Goal: Information Seeking & Learning: Learn about a topic

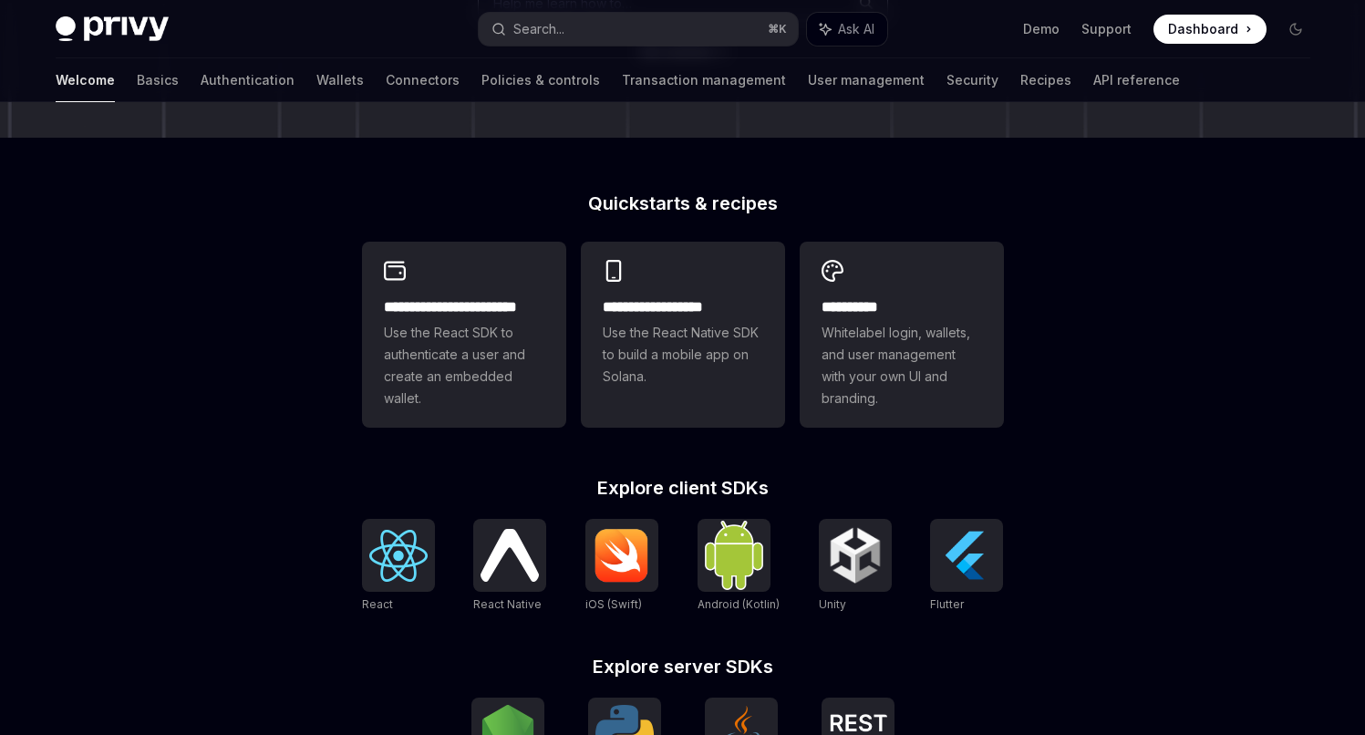
scroll to position [274, 0]
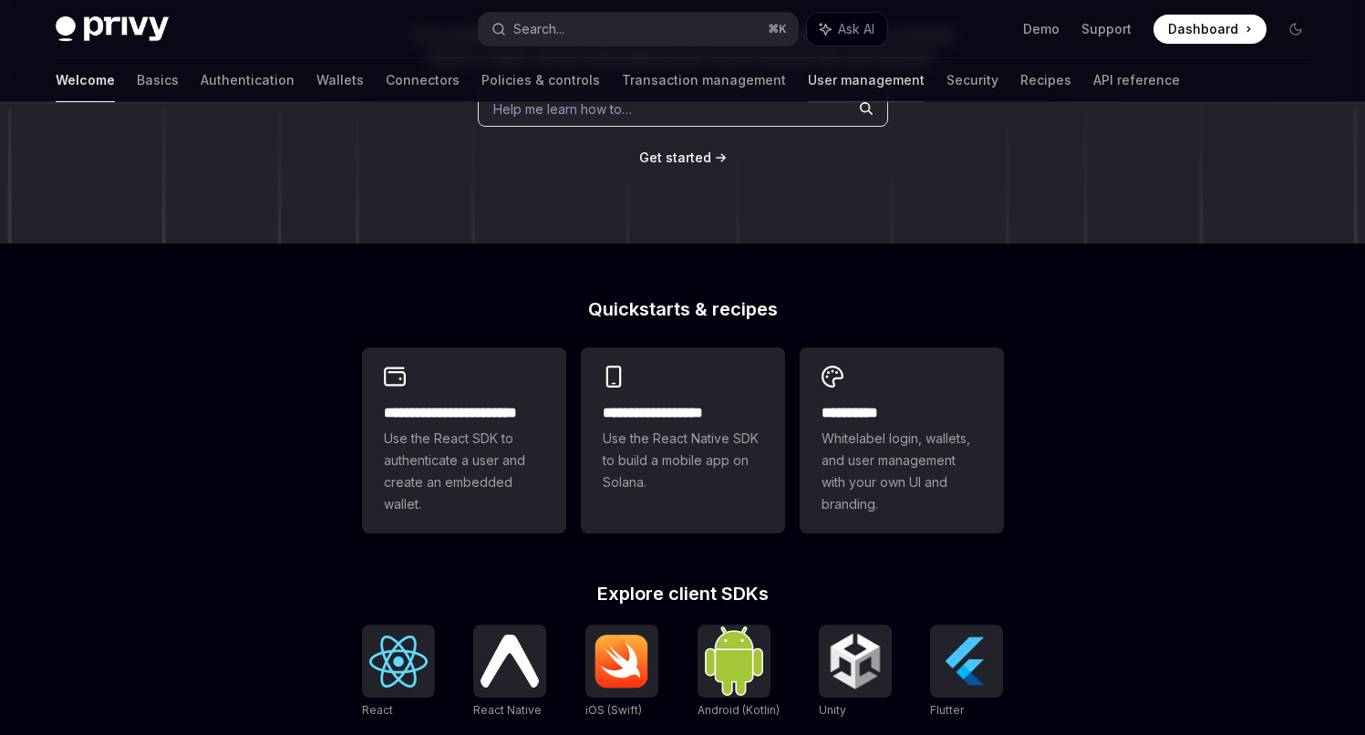
click at [808, 79] on link "User management" at bounding box center [866, 80] width 117 height 44
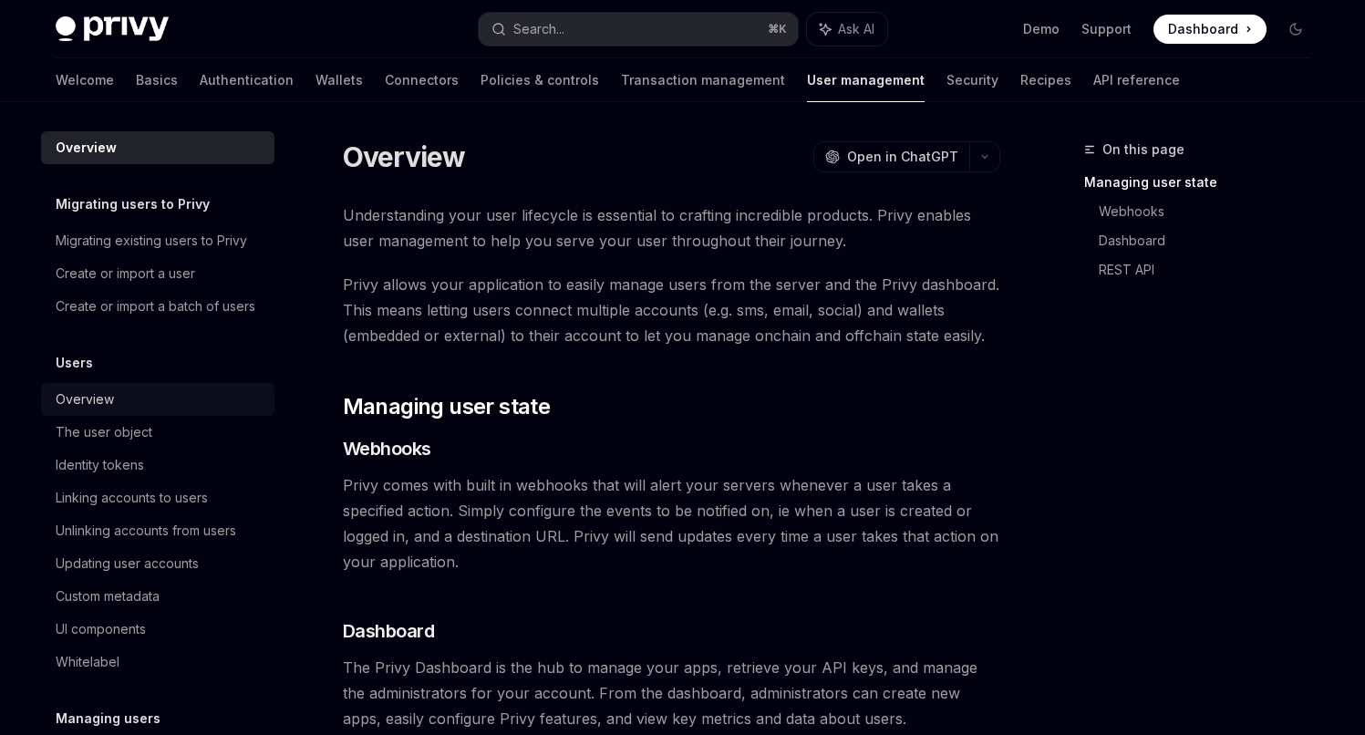
click at [99, 410] on div "Overview" at bounding box center [85, 399] width 58 height 22
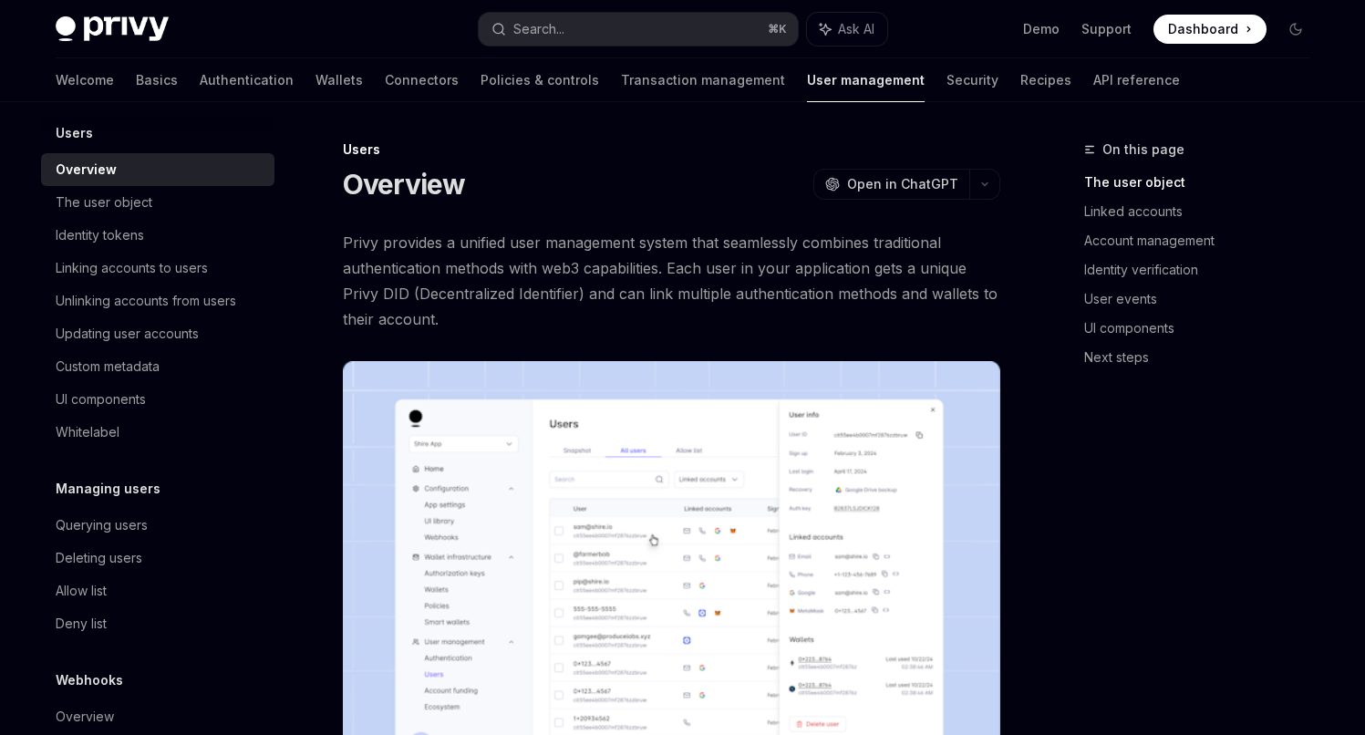
scroll to position [210, 0]
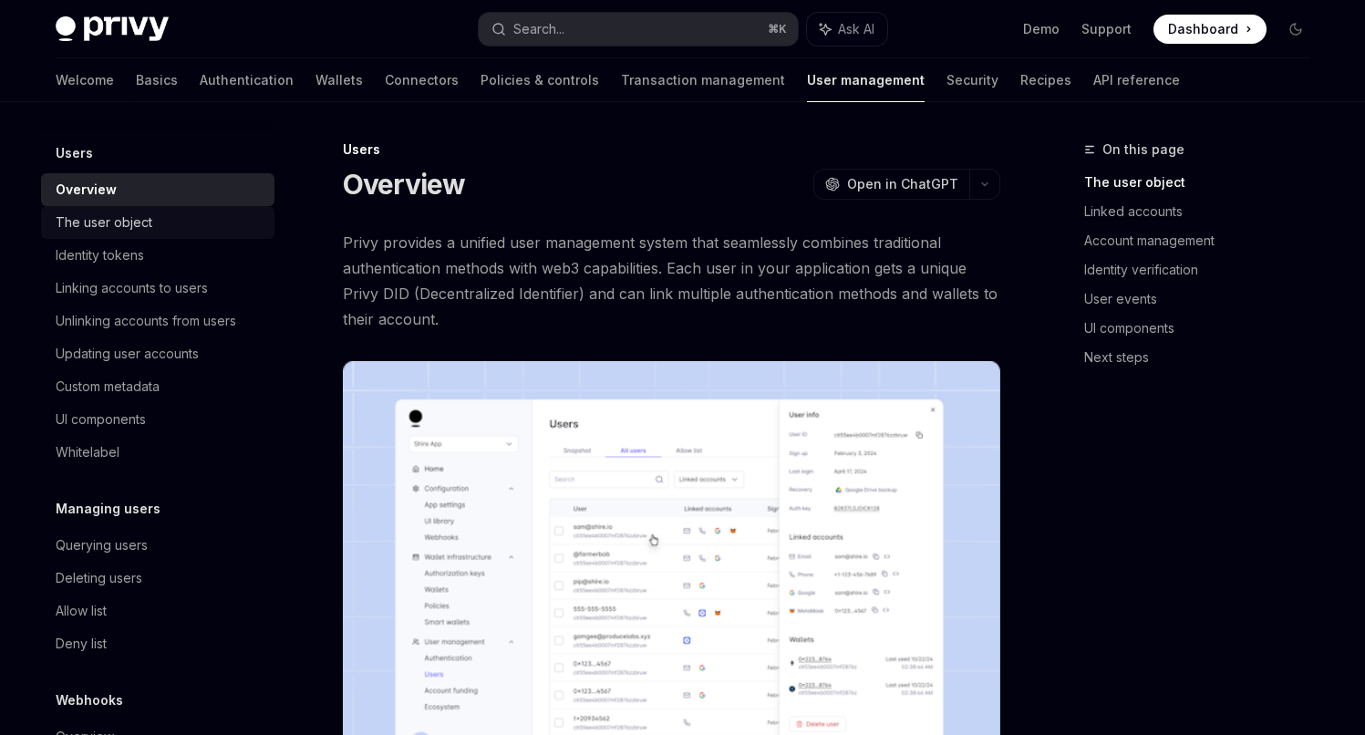
click at [124, 233] on div "The user object" at bounding box center [104, 223] width 97 height 22
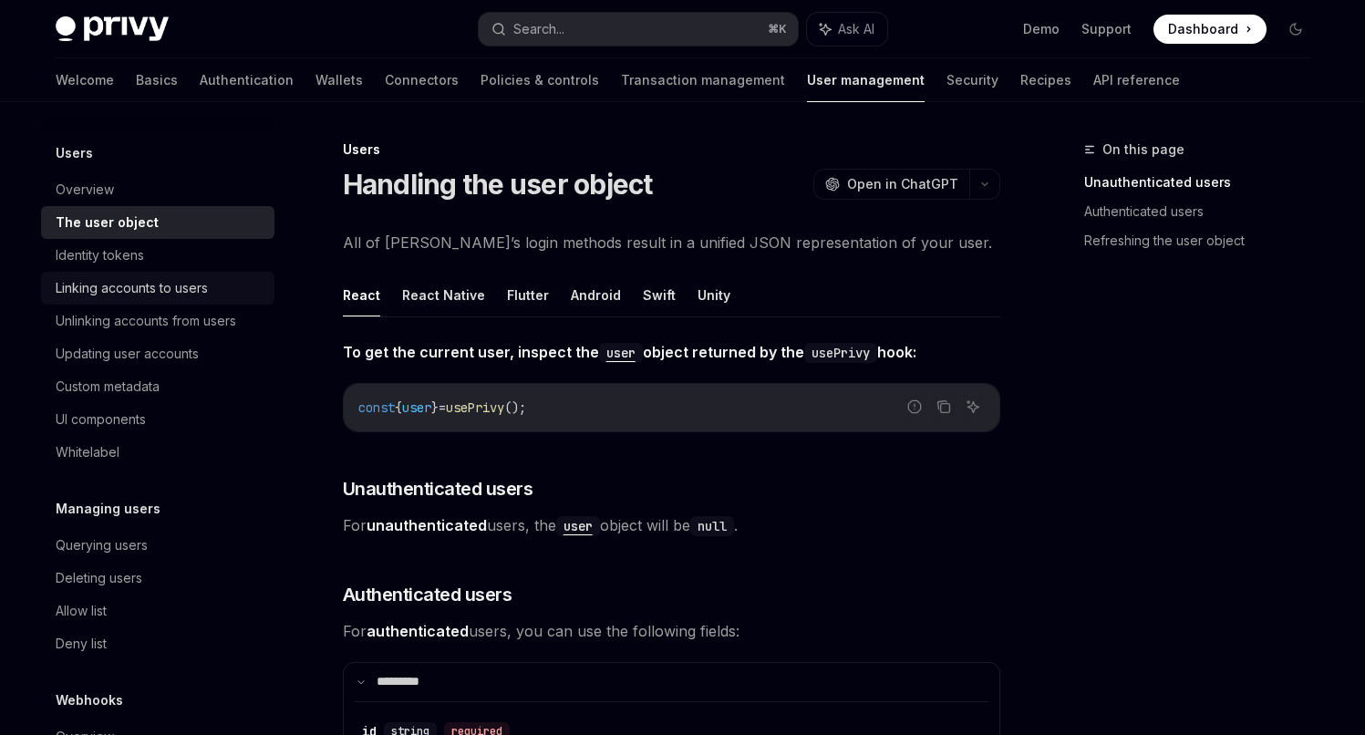
click at [156, 299] on div "Linking accounts to users" at bounding box center [132, 288] width 152 height 22
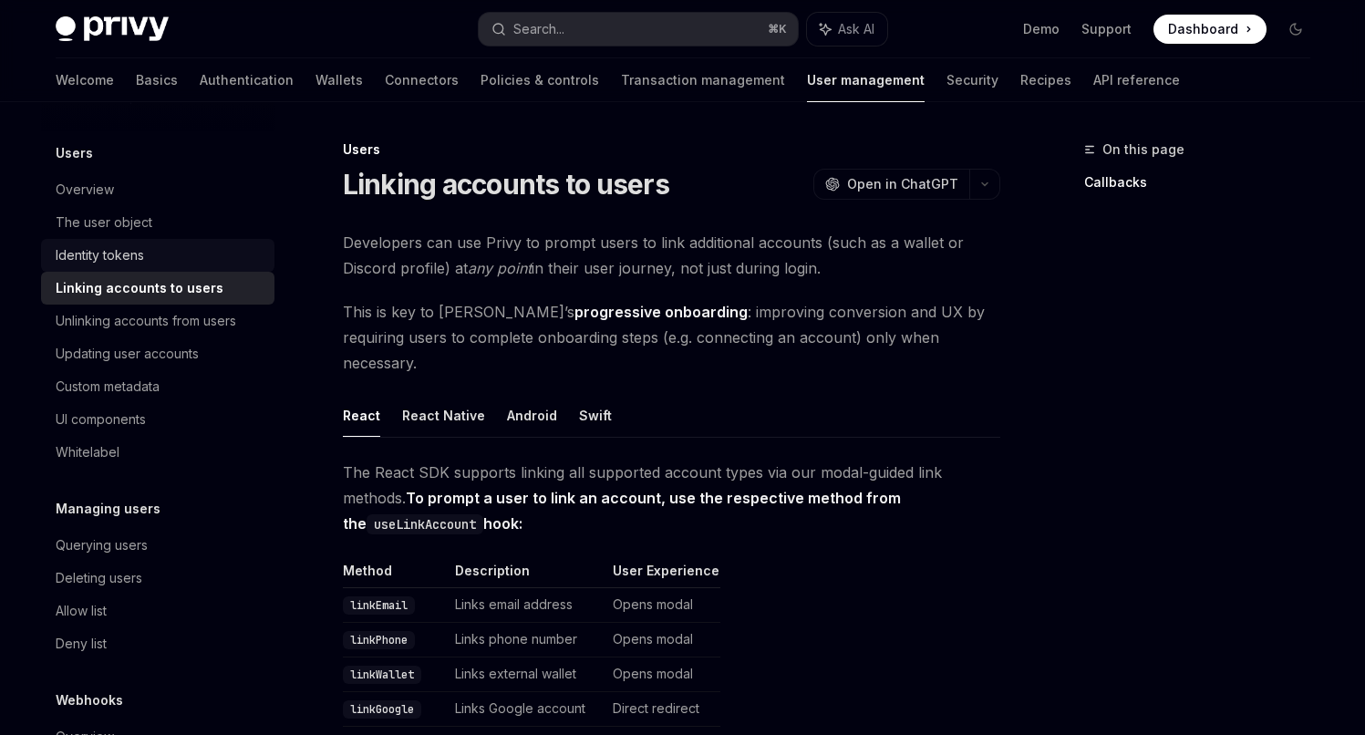
click at [115, 266] on div "Identity tokens" at bounding box center [100, 255] width 88 height 22
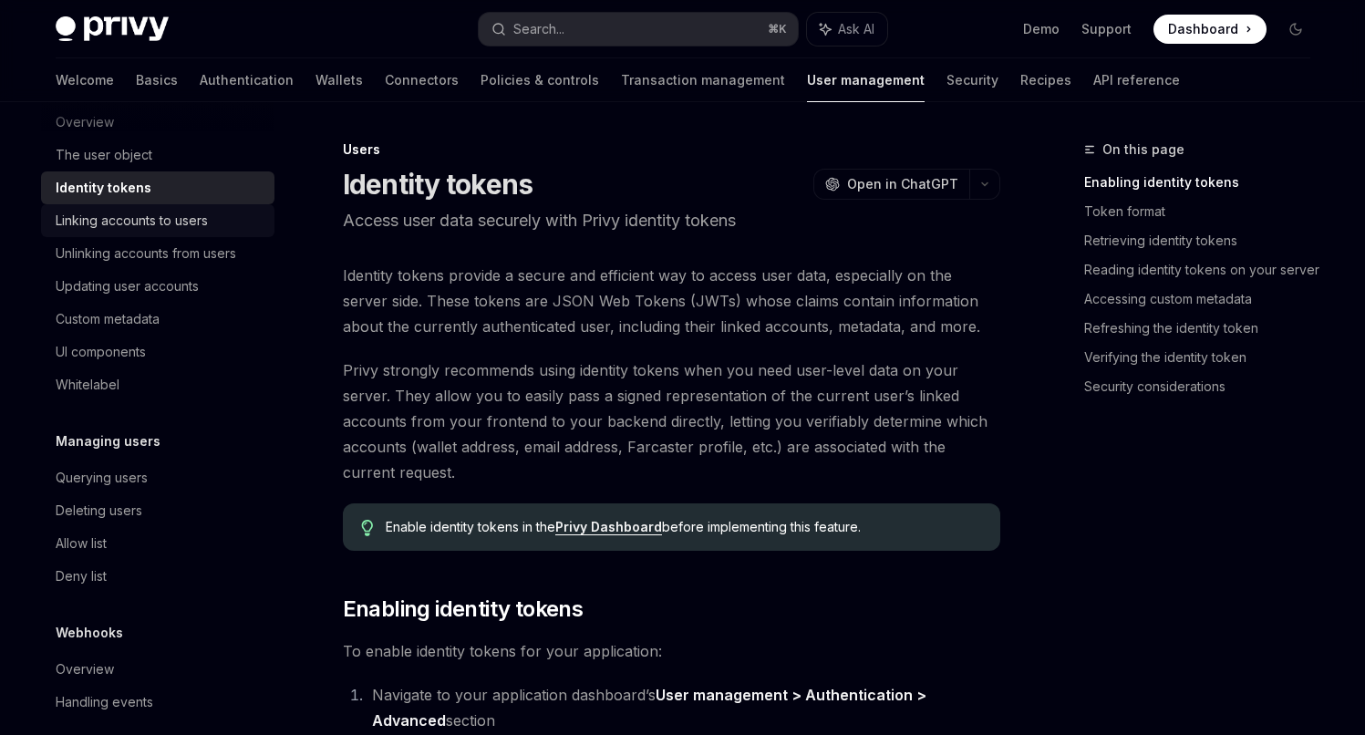
scroll to position [319, 0]
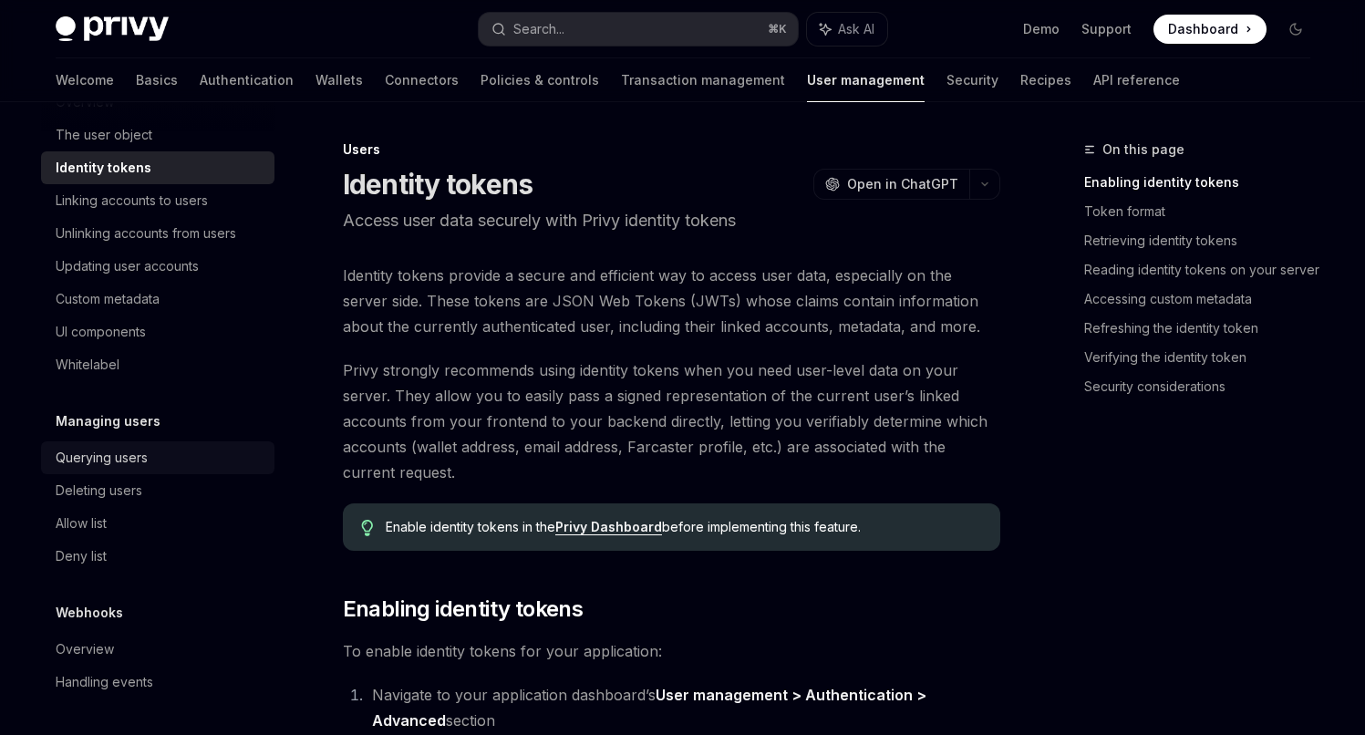
click at [123, 462] on div "Querying users" at bounding box center [102, 458] width 92 height 22
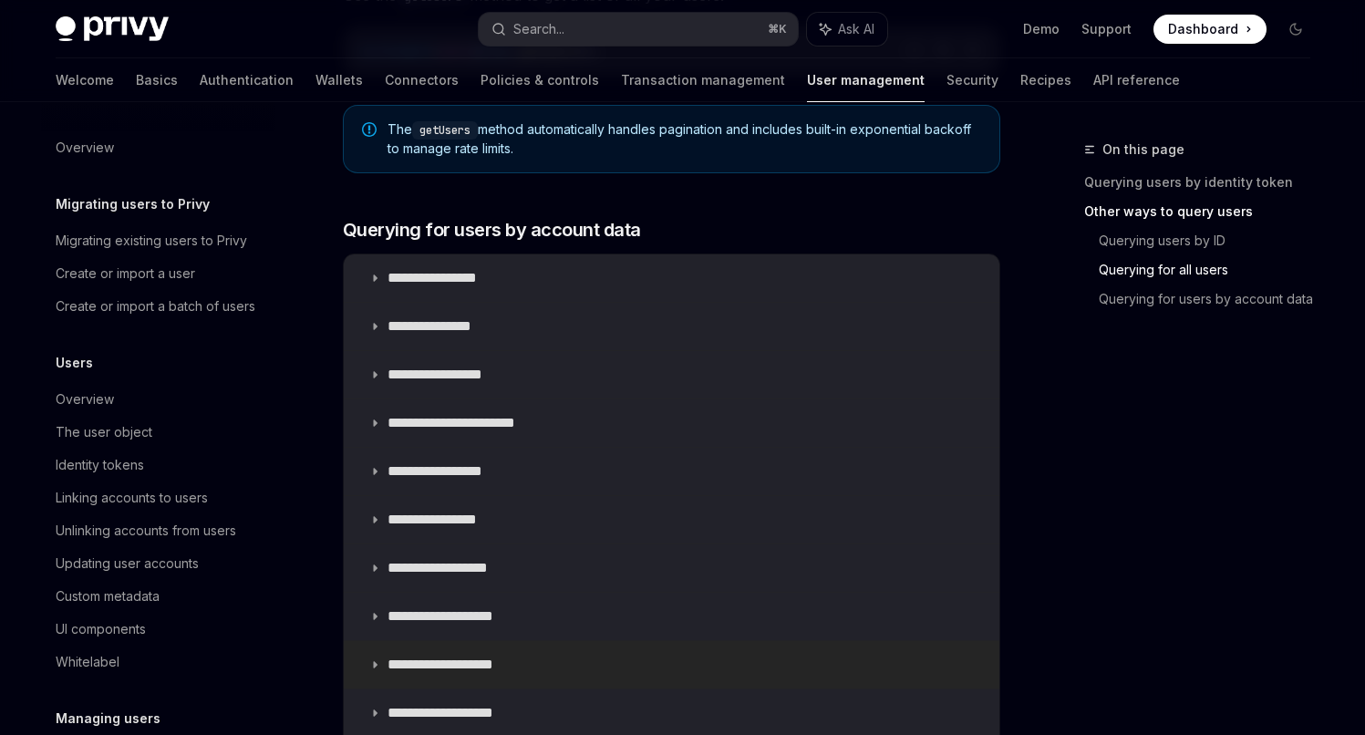
scroll to position [1050, 0]
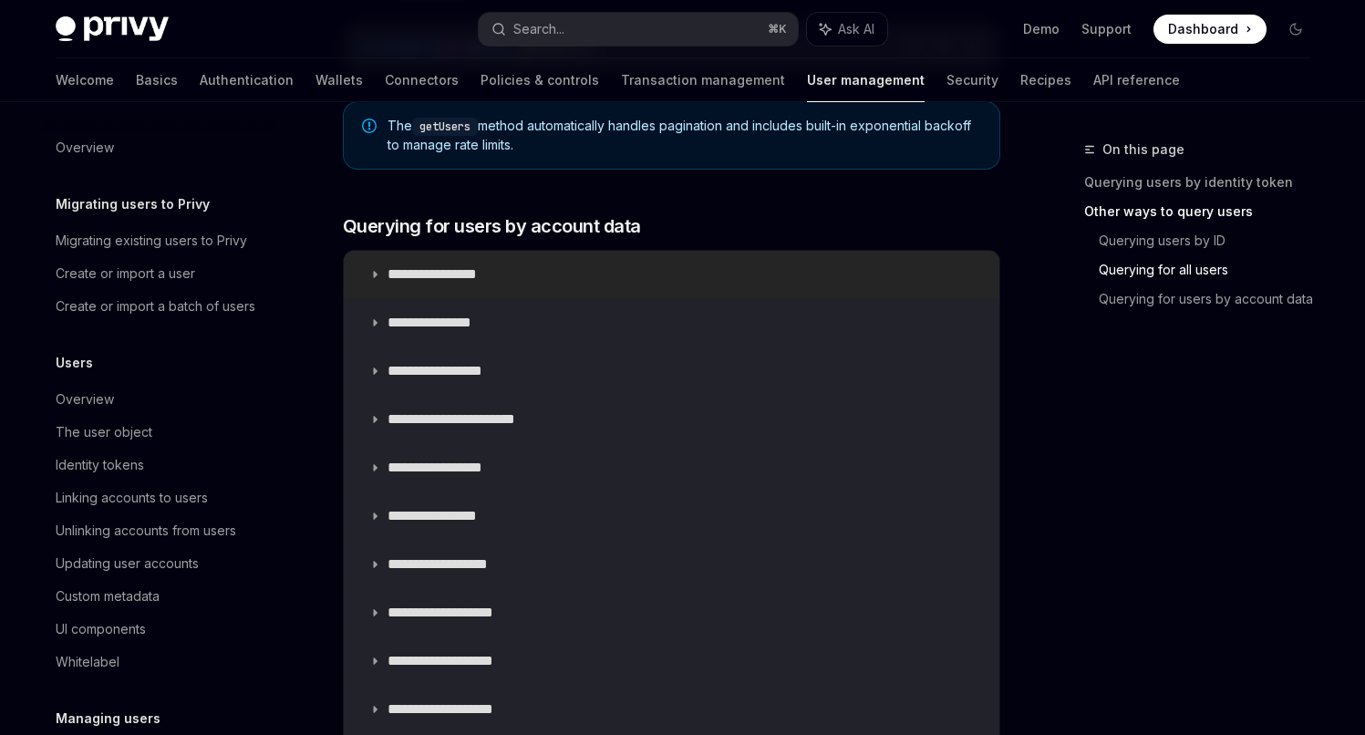
click at [372, 270] on icon at bounding box center [374, 274] width 11 height 11
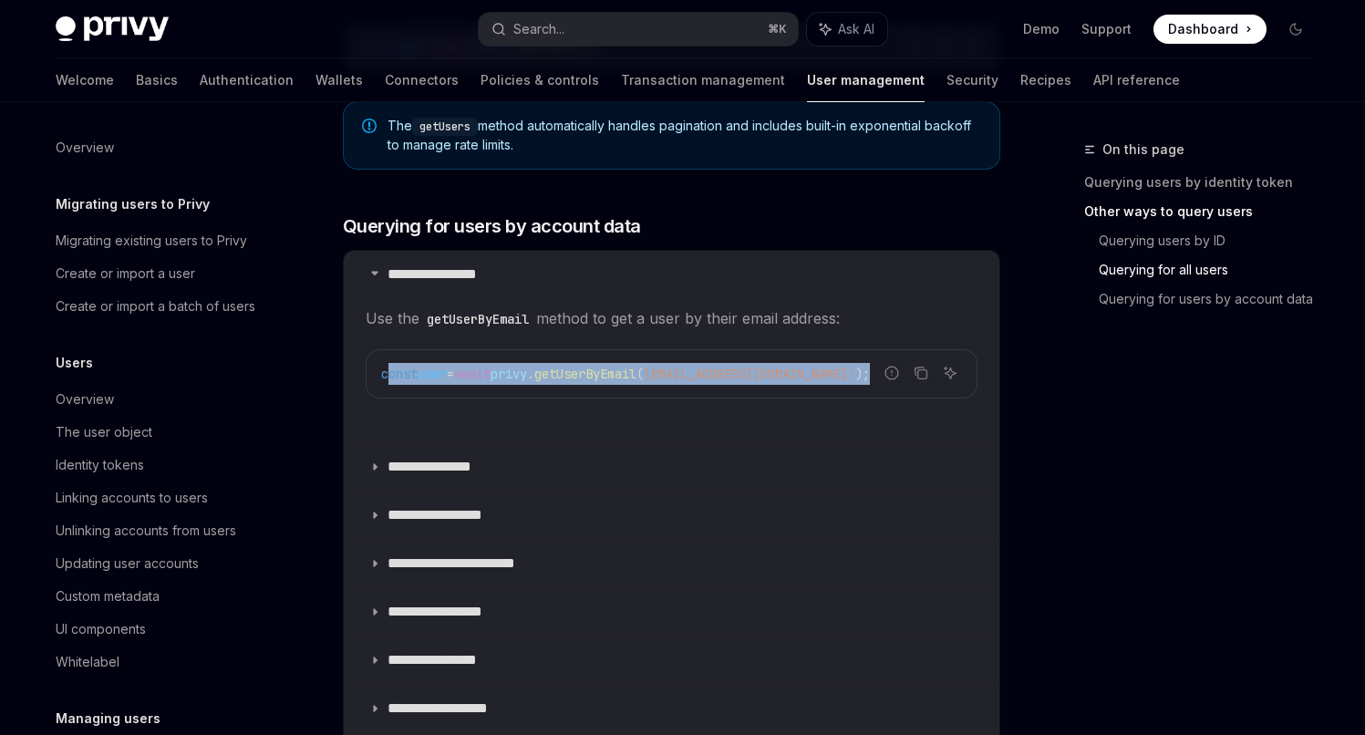
drag, startPoint x: 838, startPoint y: 366, endPoint x: 387, endPoint y: 378, distance: 451.5
click at [387, 378] on code "const user = await privy . getUserByEmail ( [EMAIL_ADDRESS][DOMAIN_NAME]' );" at bounding box center [671, 374] width 581 height 22
click at [527, 375] on span "privy" at bounding box center [509, 374] width 36 height 16
drag, startPoint x: 860, startPoint y: 380, endPoint x: 312, endPoint y: 368, distance: 548.1
click at [312, 368] on div "Managing users Querying users OpenAI Open in ChatGPT OpenAI Open in ChatGPT Pri…" at bounding box center [500, 148] width 1007 height 2120
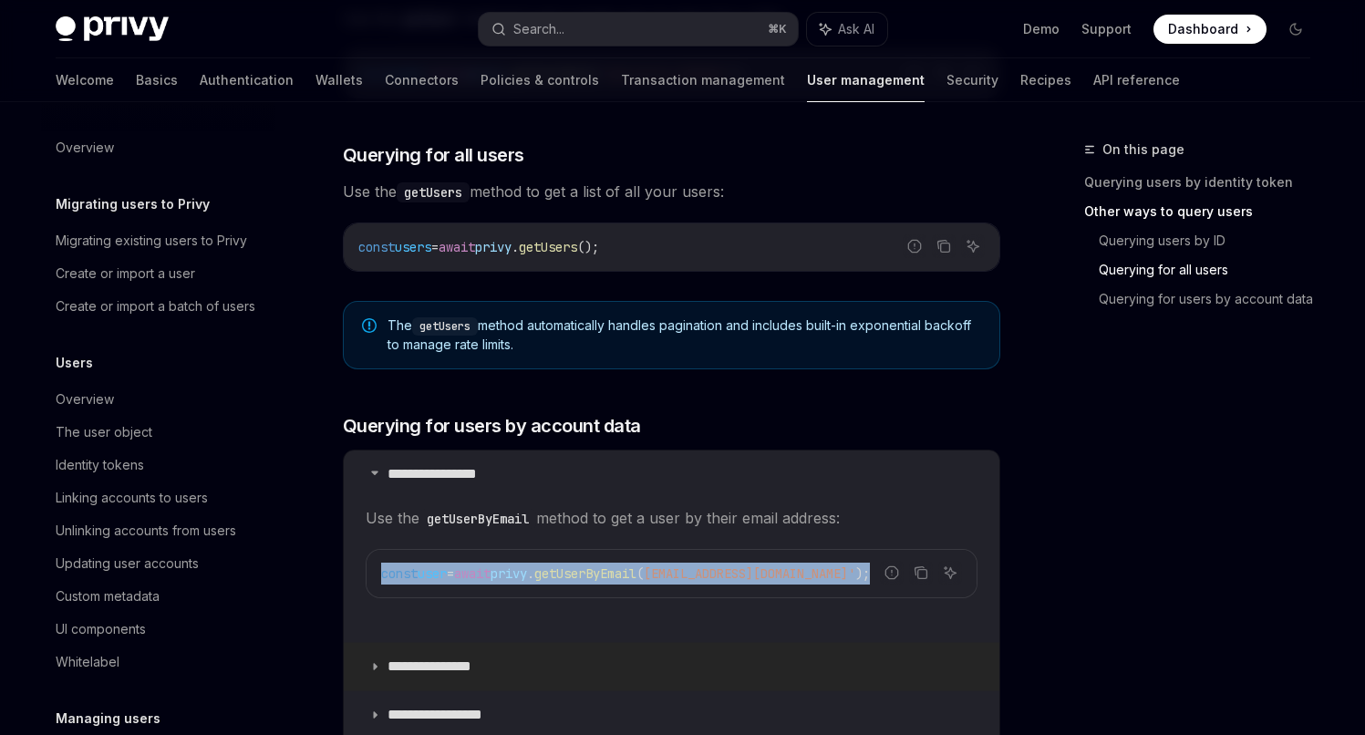
scroll to position [818, 0]
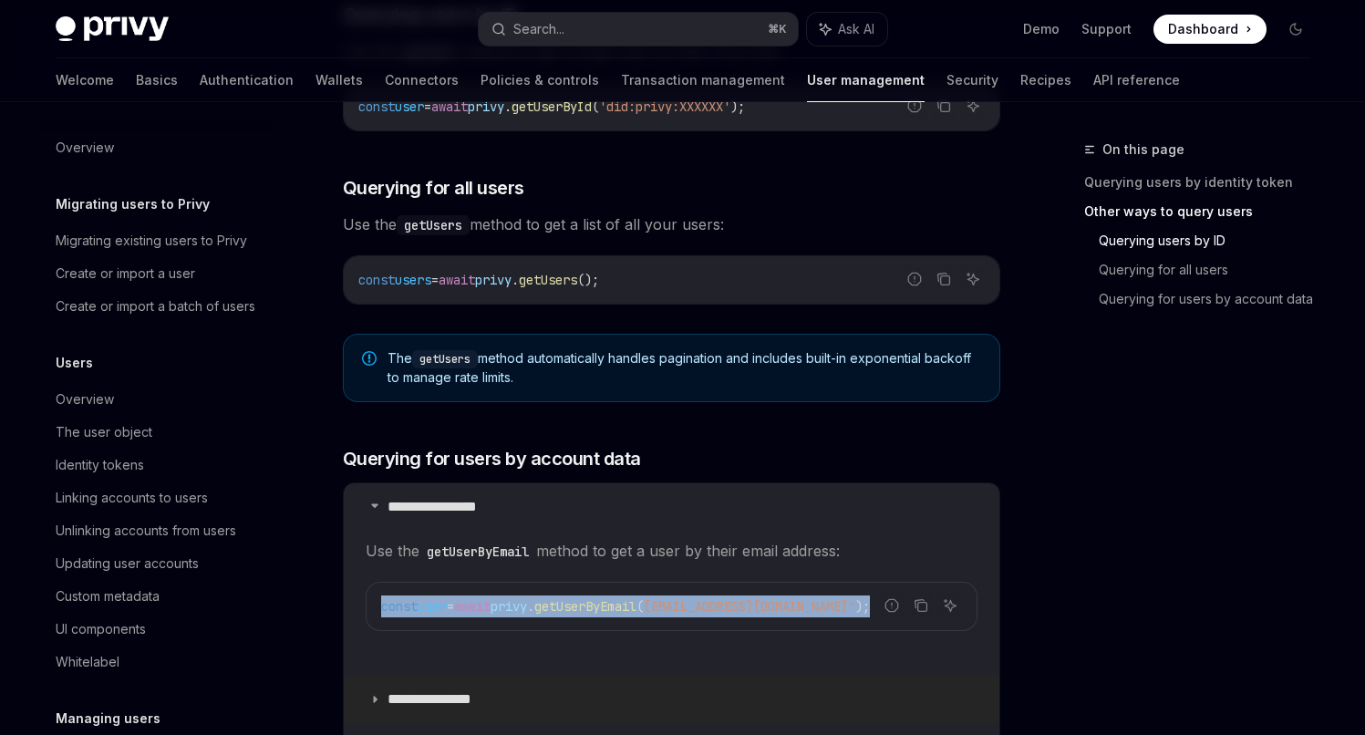
copy span "const user = await privy . getUserByEmail ( [EMAIL_ADDRESS][DOMAIN_NAME]' );"
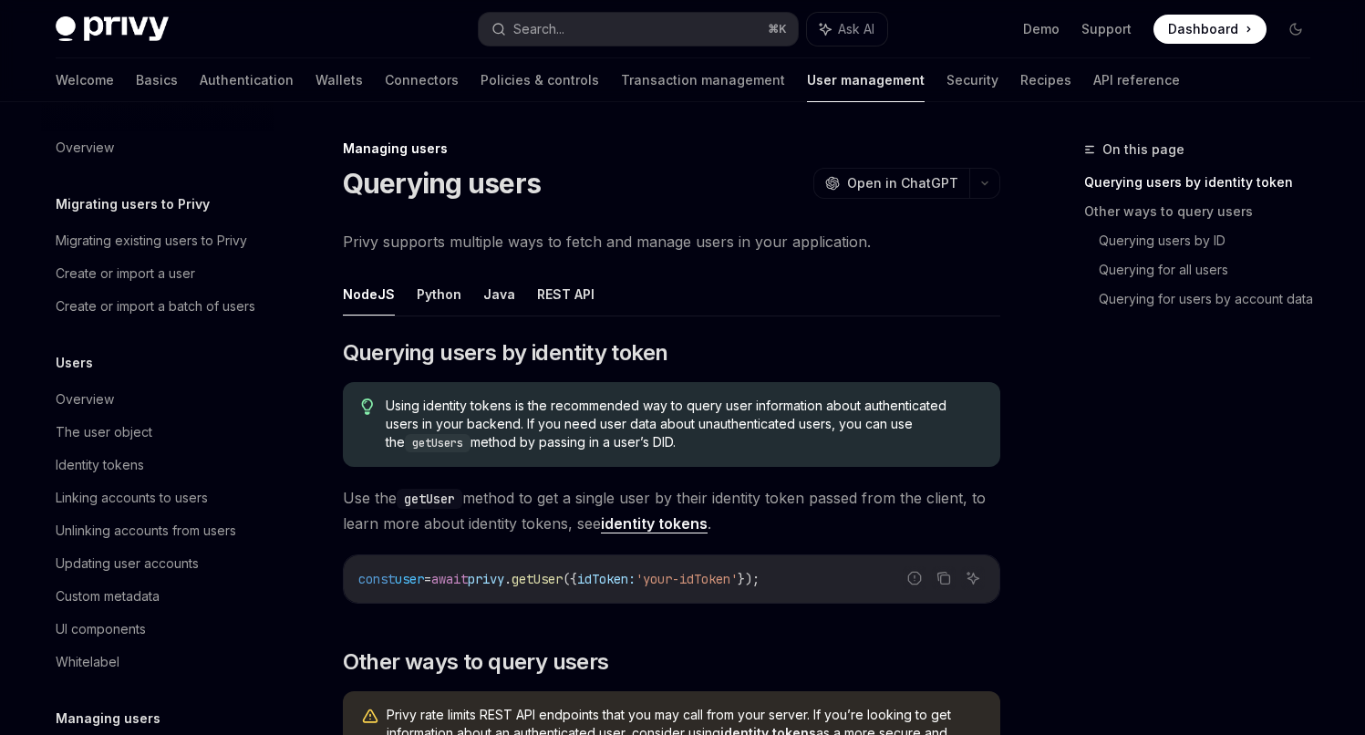
scroll to position [0, 0]
click at [480, 77] on link "Policies & controls" at bounding box center [539, 80] width 119 height 44
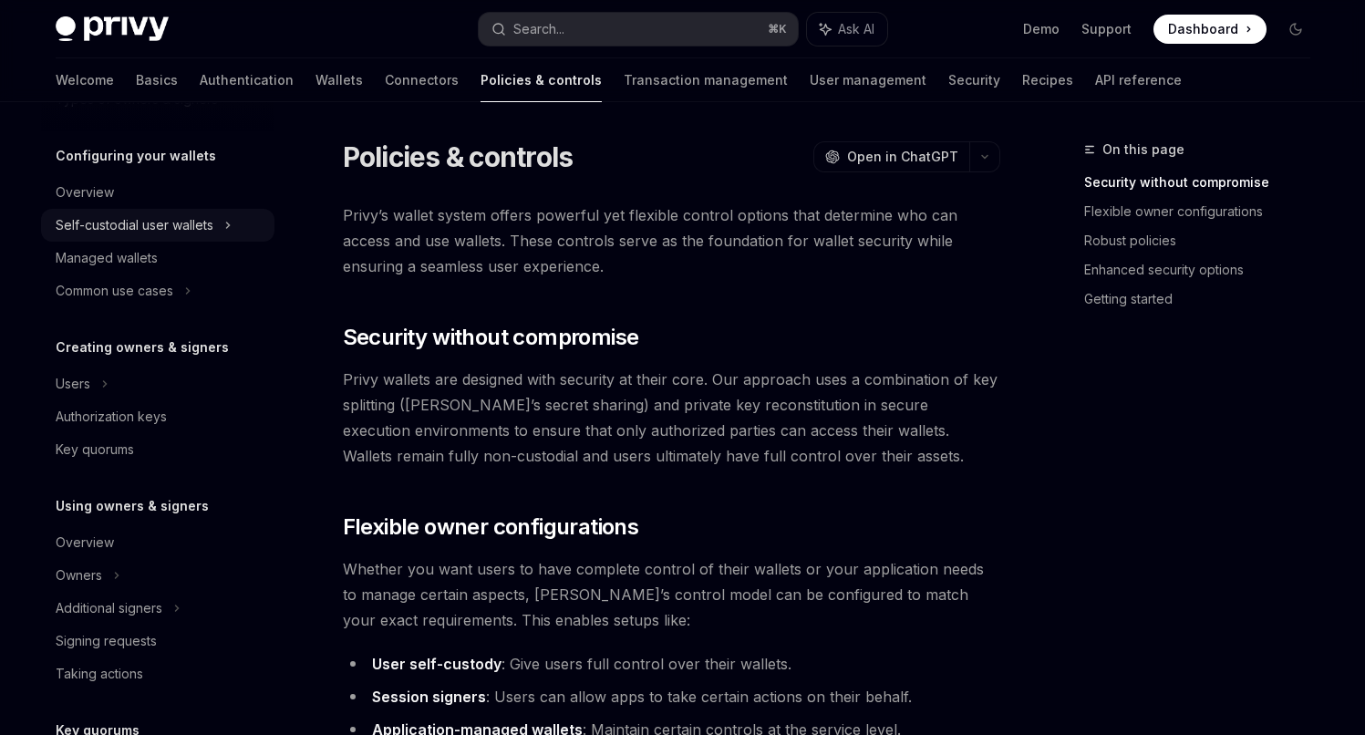
scroll to position [182, 0]
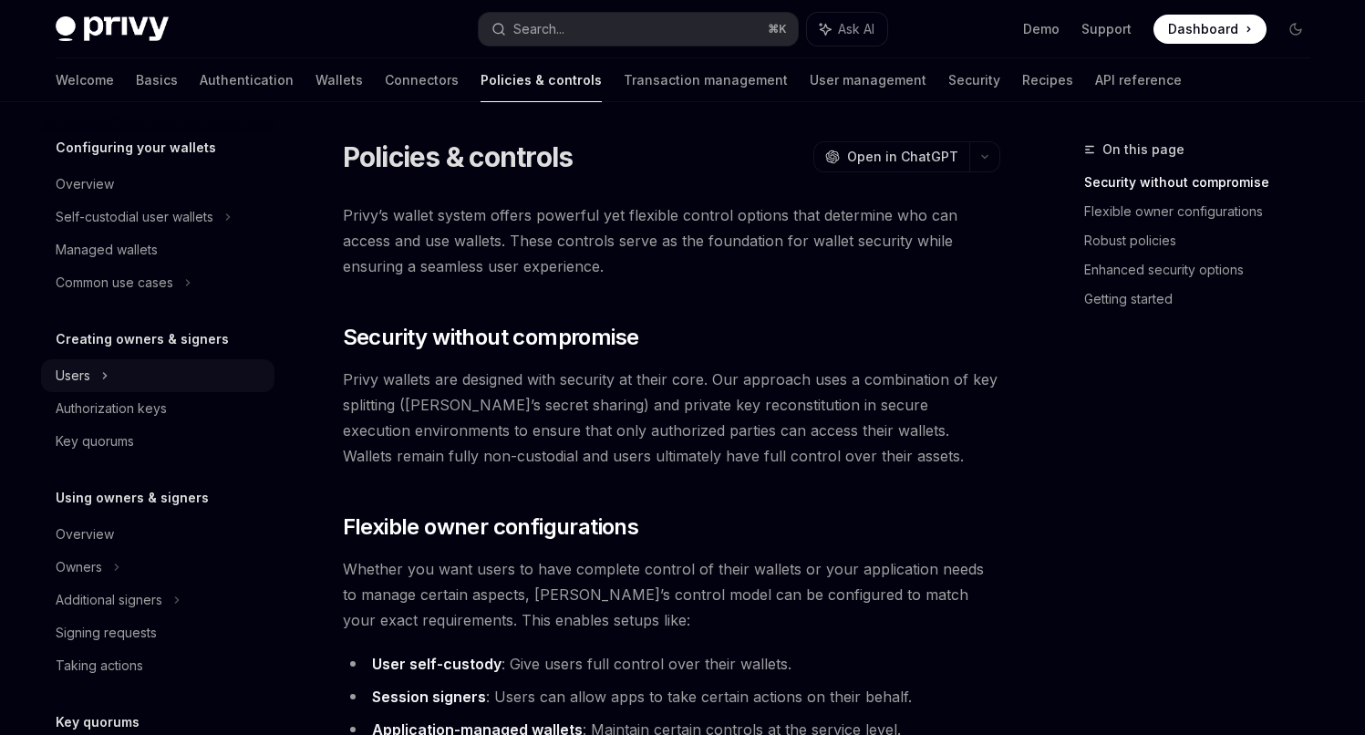
click at [70, 376] on div "Users" at bounding box center [73, 376] width 35 height 22
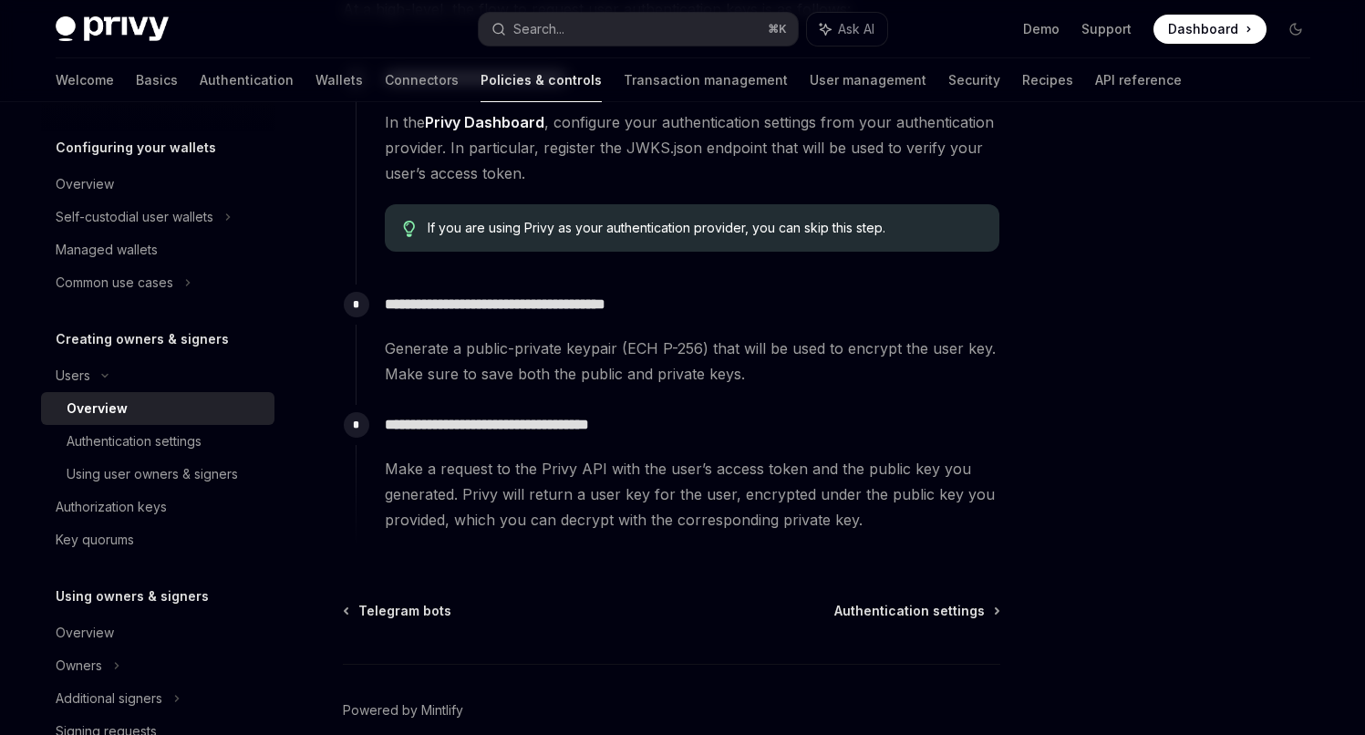
scroll to position [714, 0]
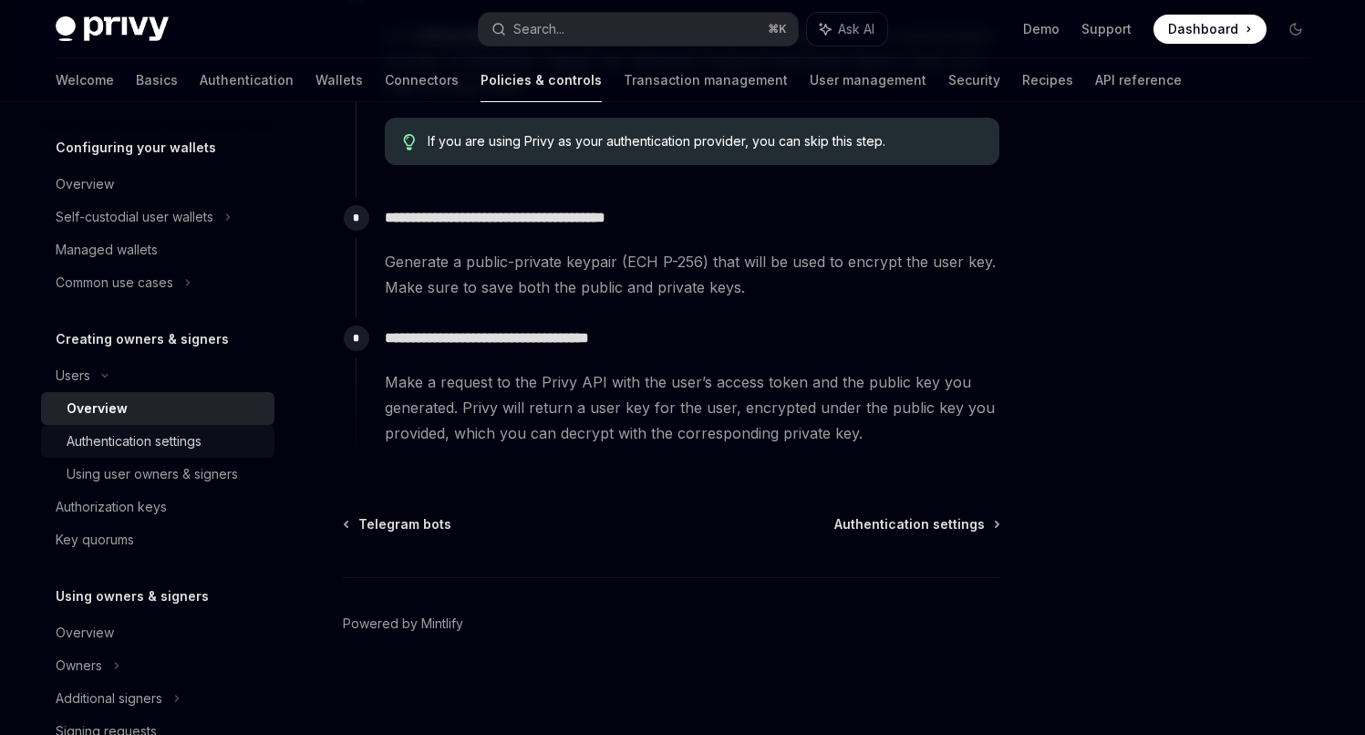
click at [161, 443] on div "Authentication settings" at bounding box center [134, 441] width 135 height 22
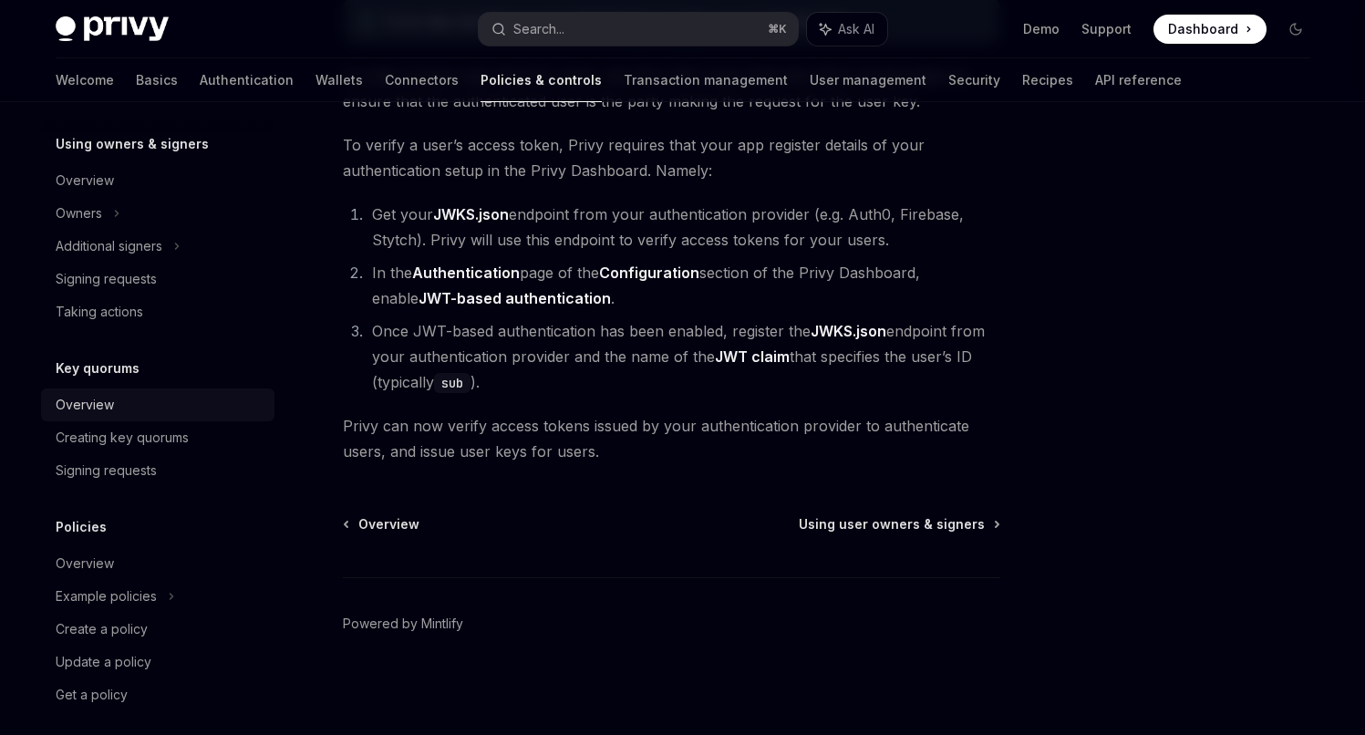
scroll to position [647, 0]
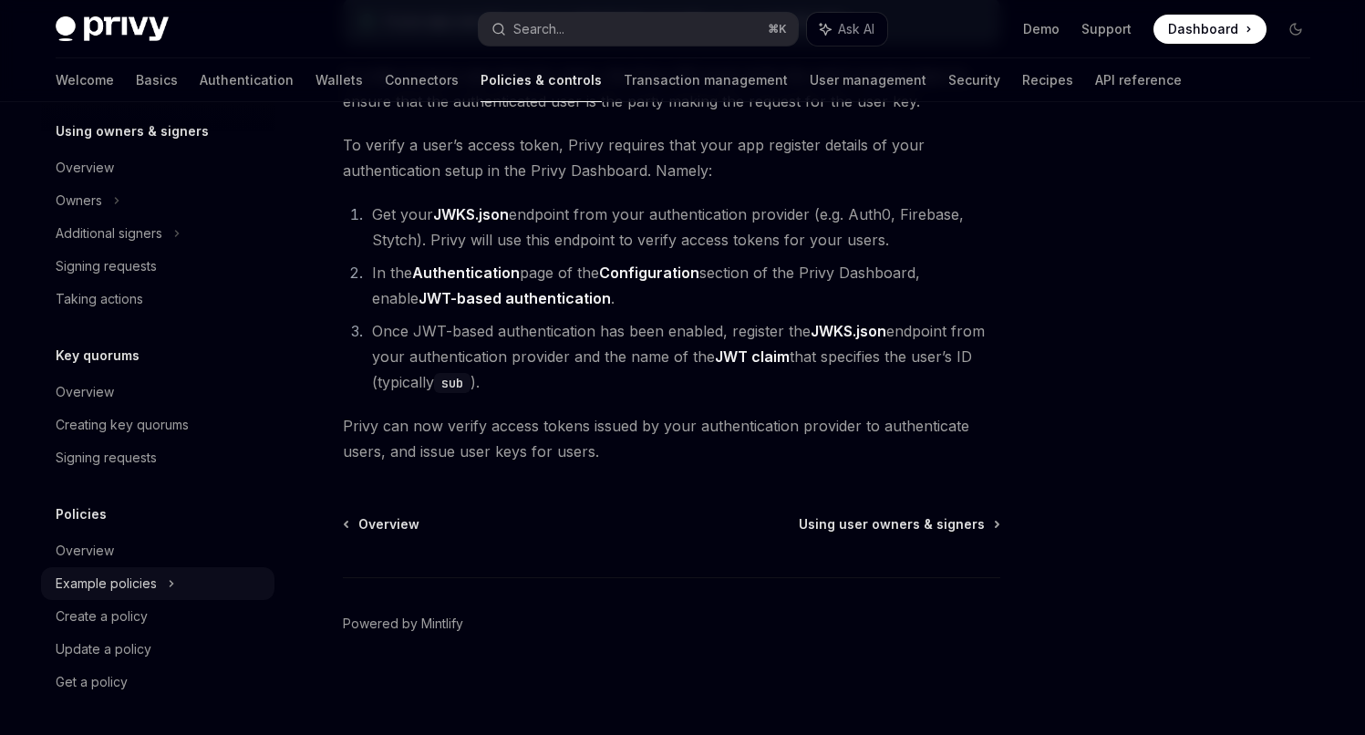
click at [121, 589] on div "Example policies" at bounding box center [106, 584] width 101 height 22
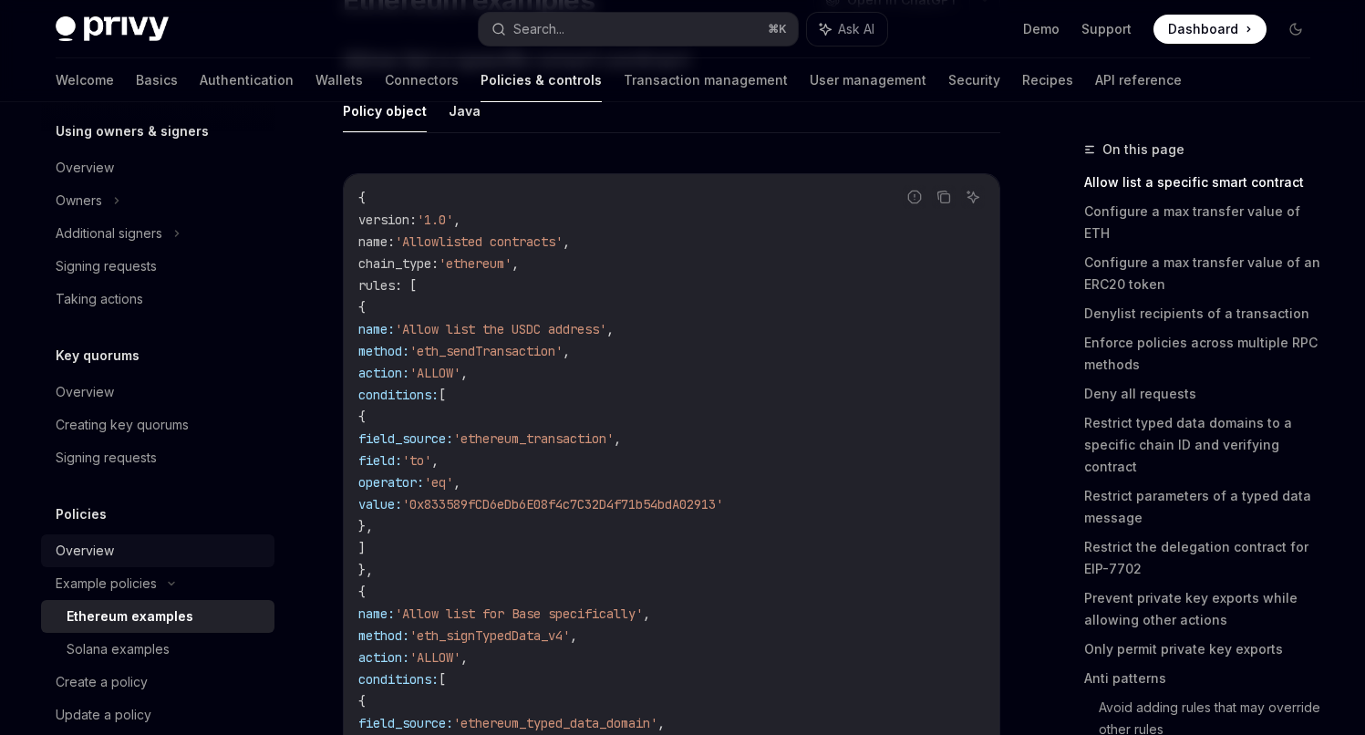
scroll to position [297, 0]
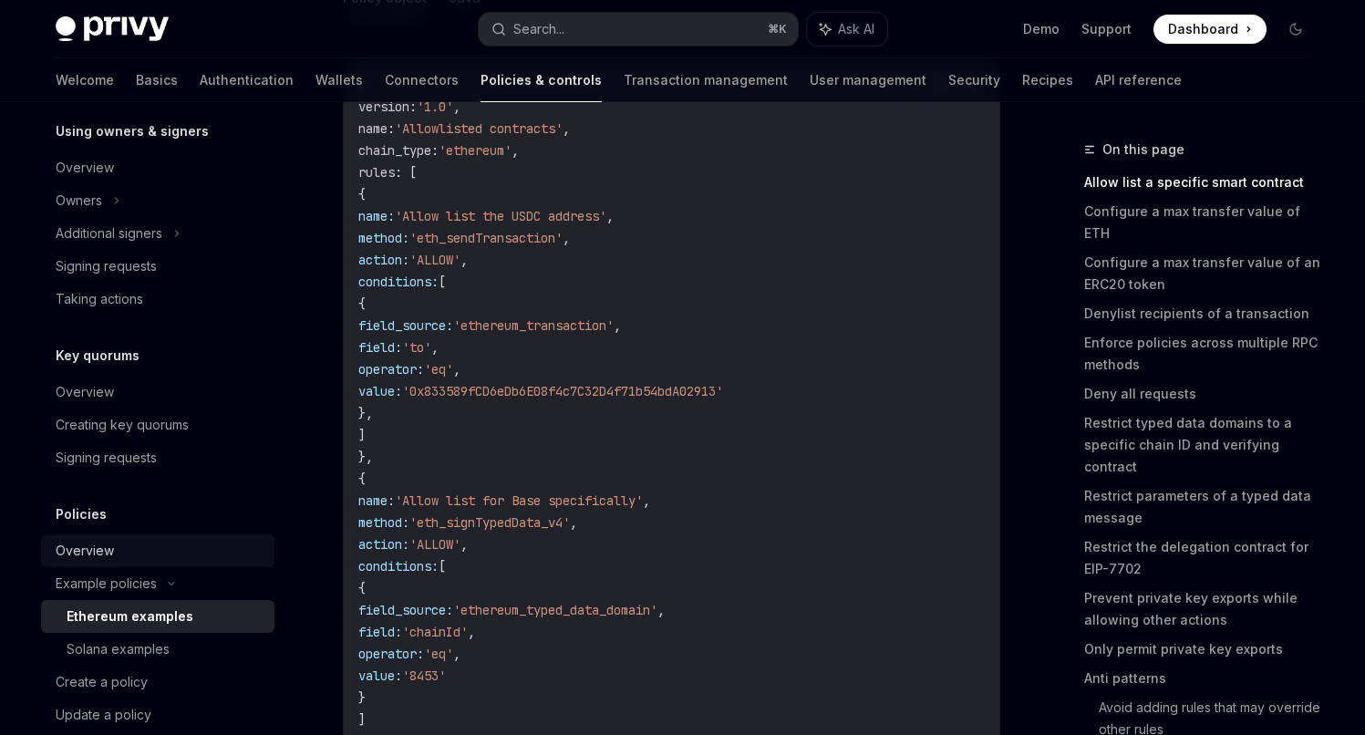
click at [88, 543] on div "Overview" at bounding box center [85, 551] width 58 height 22
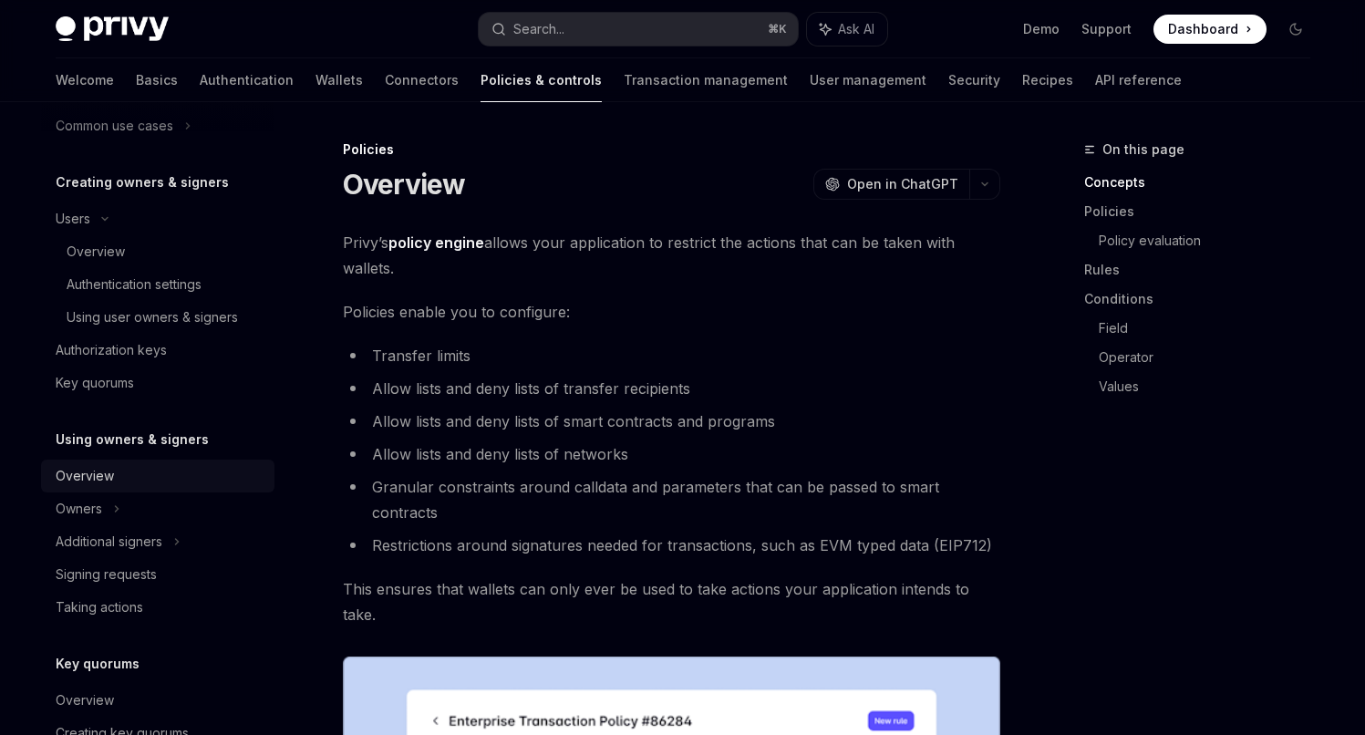
scroll to position [113, 0]
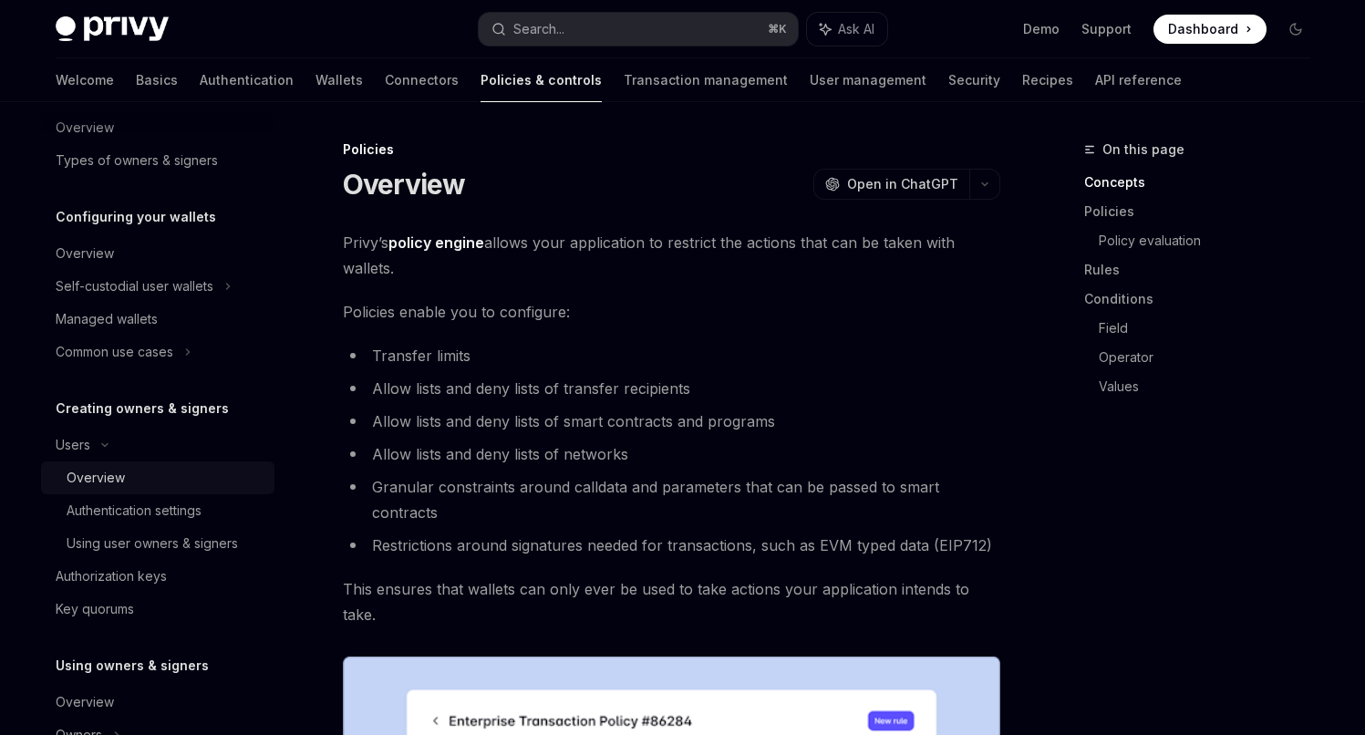
click at [89, 485] on div "Overview" at bounding box center [96, 478] width 58 height 22
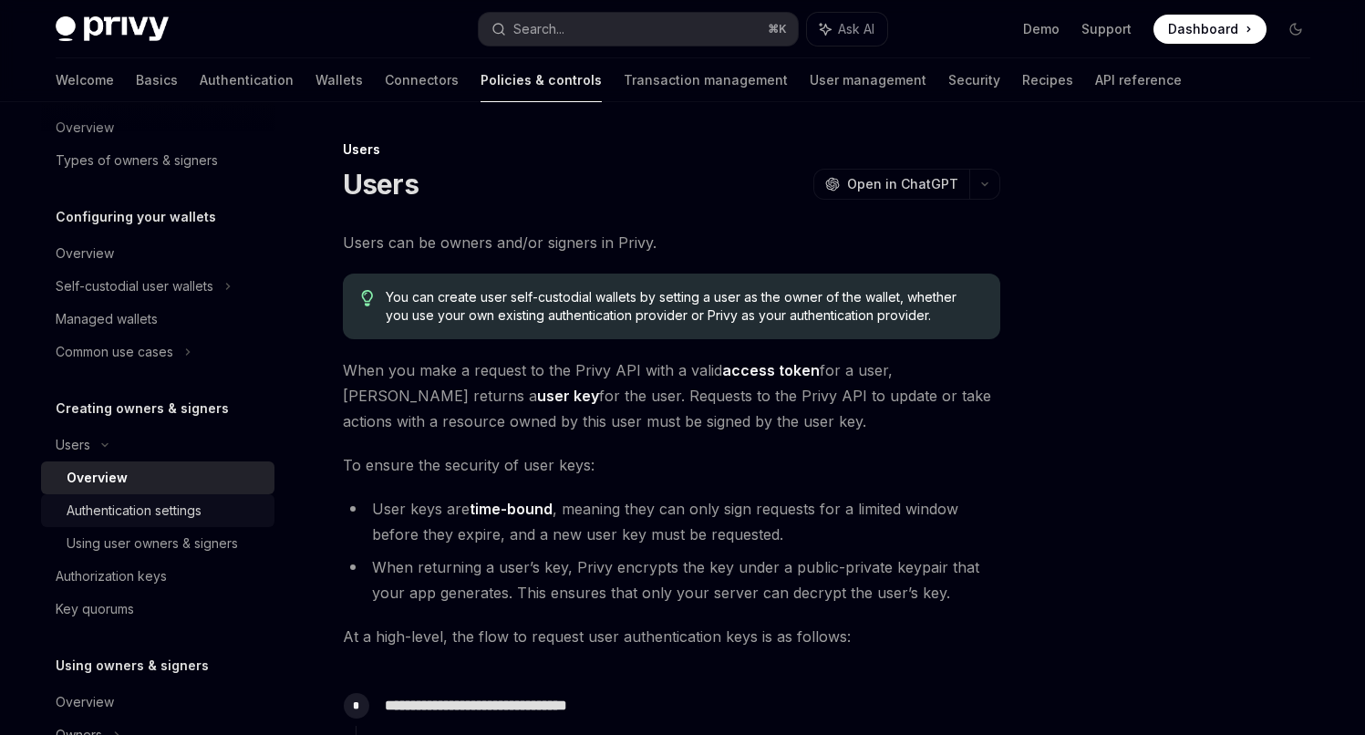
click at [129, 515] on div "Authentication settings" at bounding box center [134, 511] width 135 height 22
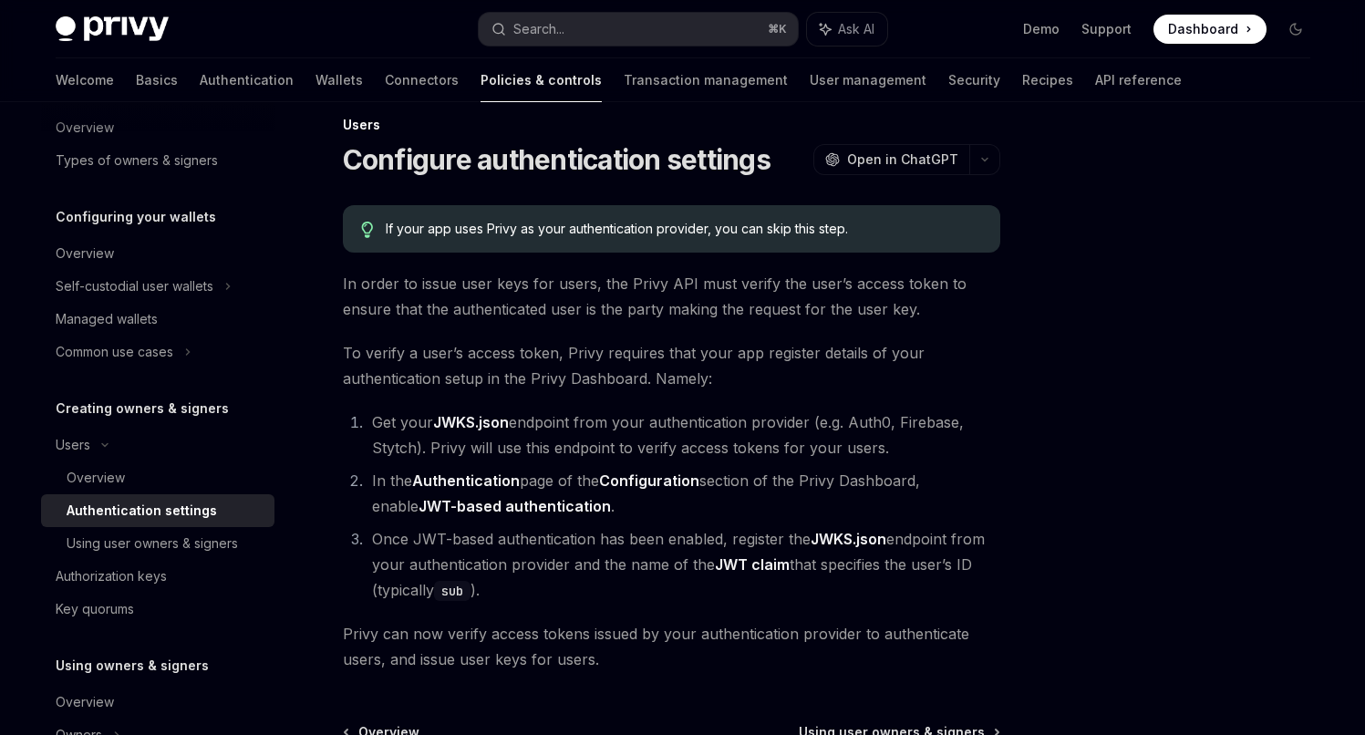
scroll to position [4, 0]
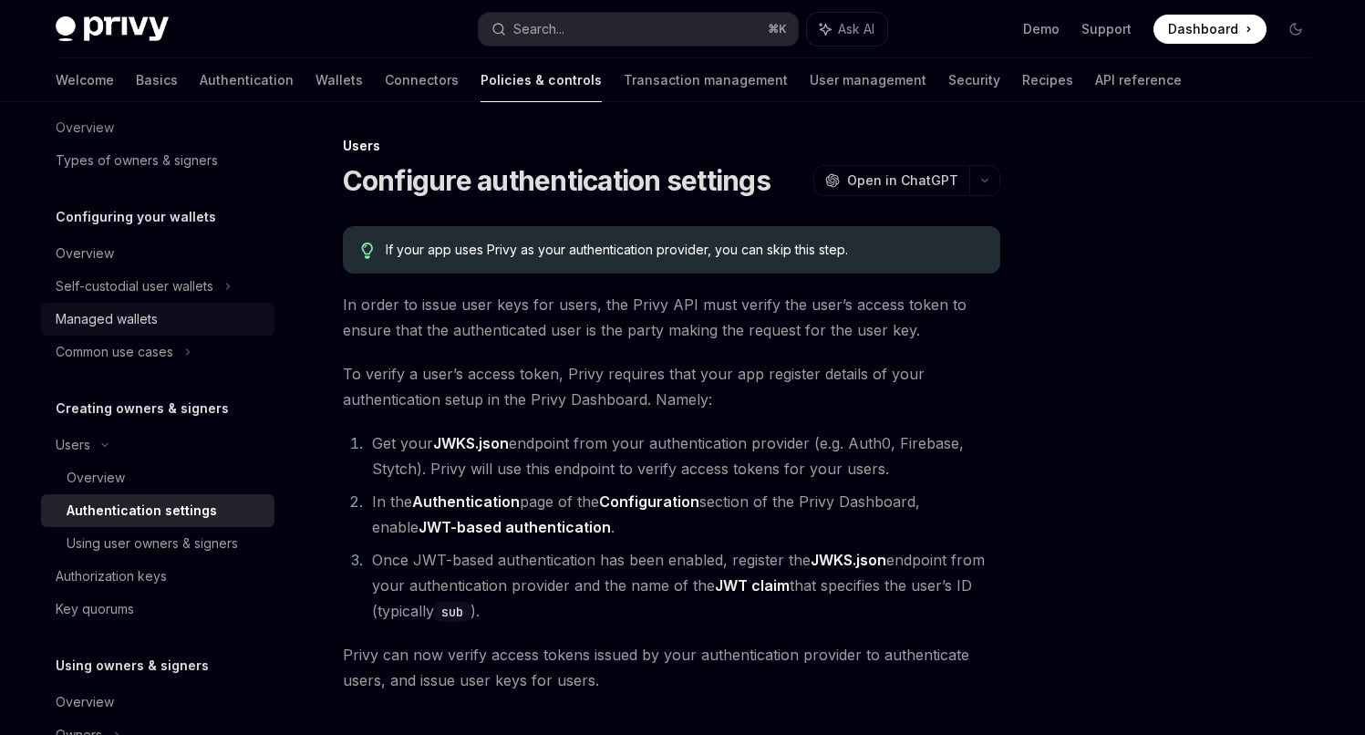
click at [90, 318] on div "Managed wallets" at bounding box center [107, 319] width 102 height 22
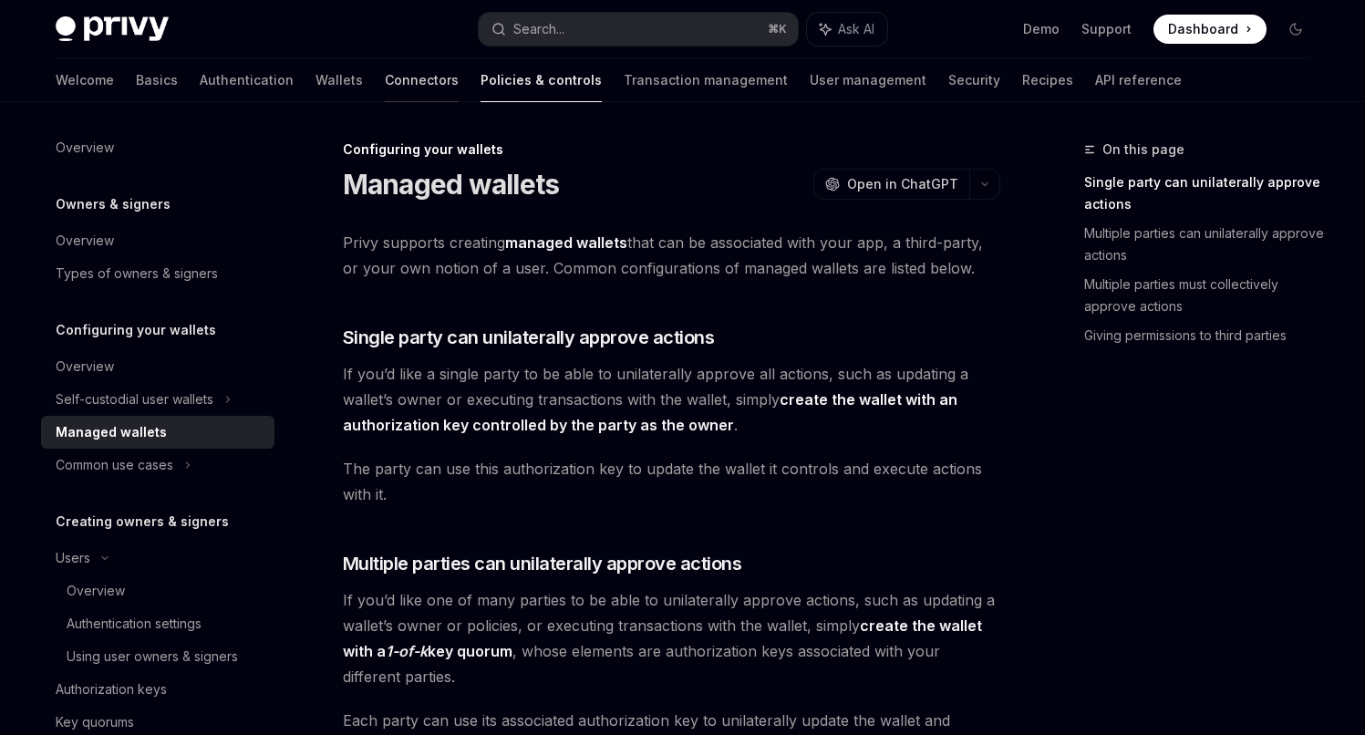
click at [385, 77] on link "Connectors" at bounding box center [422, 80] width 74 height 44
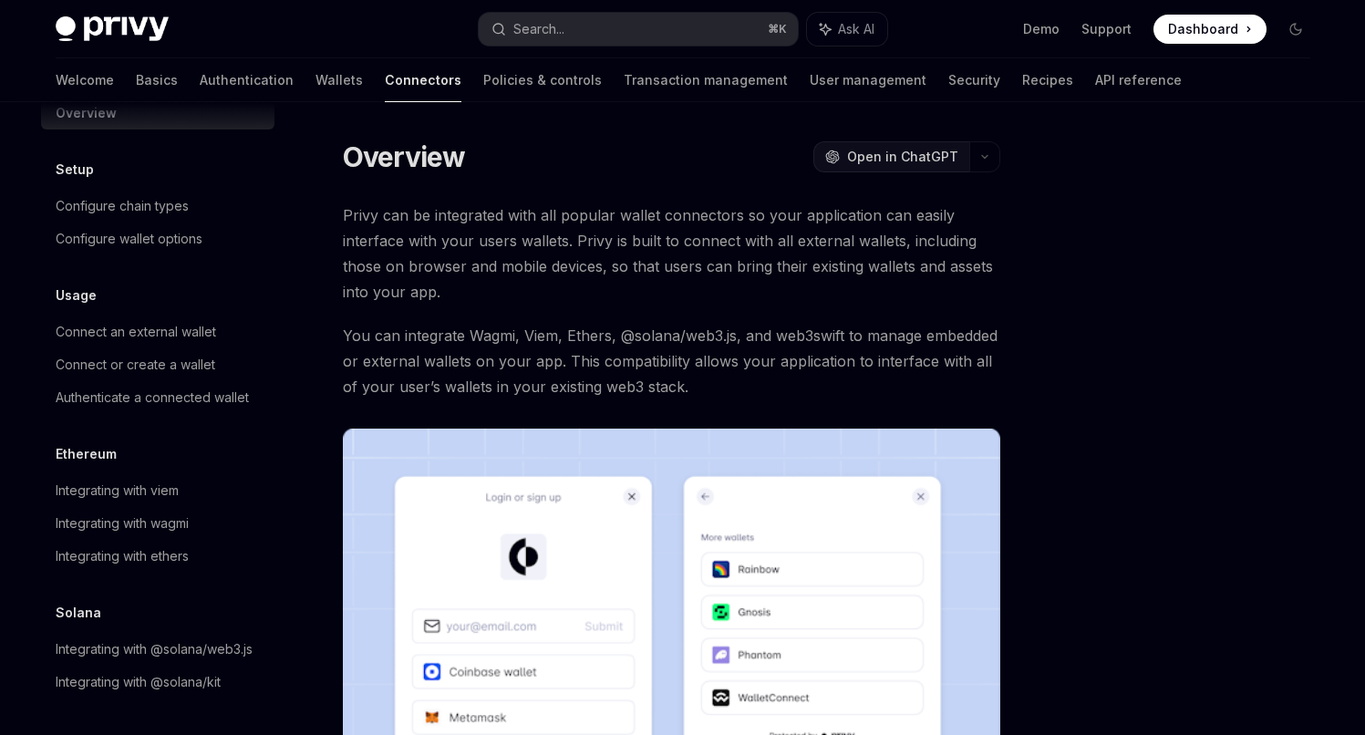
click at [891, 151] on span "Open in ChatGPT" at bounding box center [902, 157] width 111 height 18
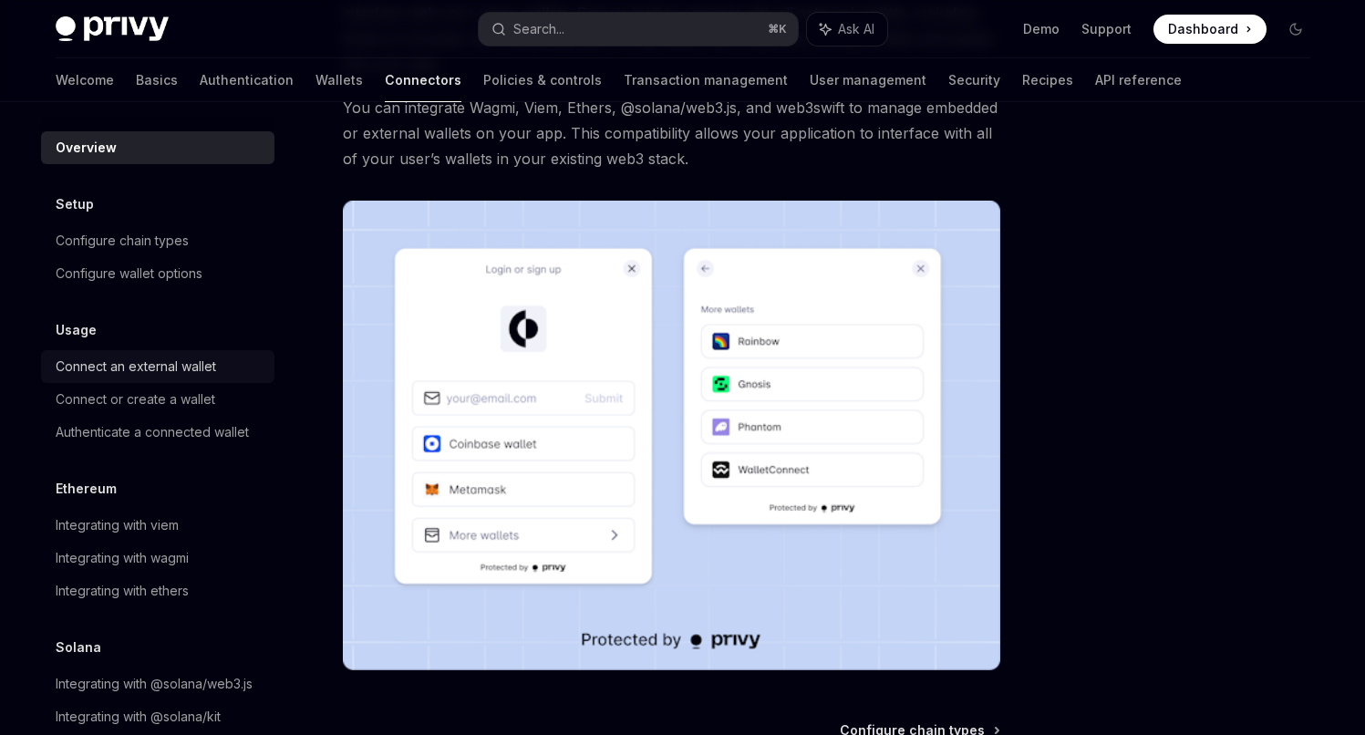
scroll to position [224, 0]
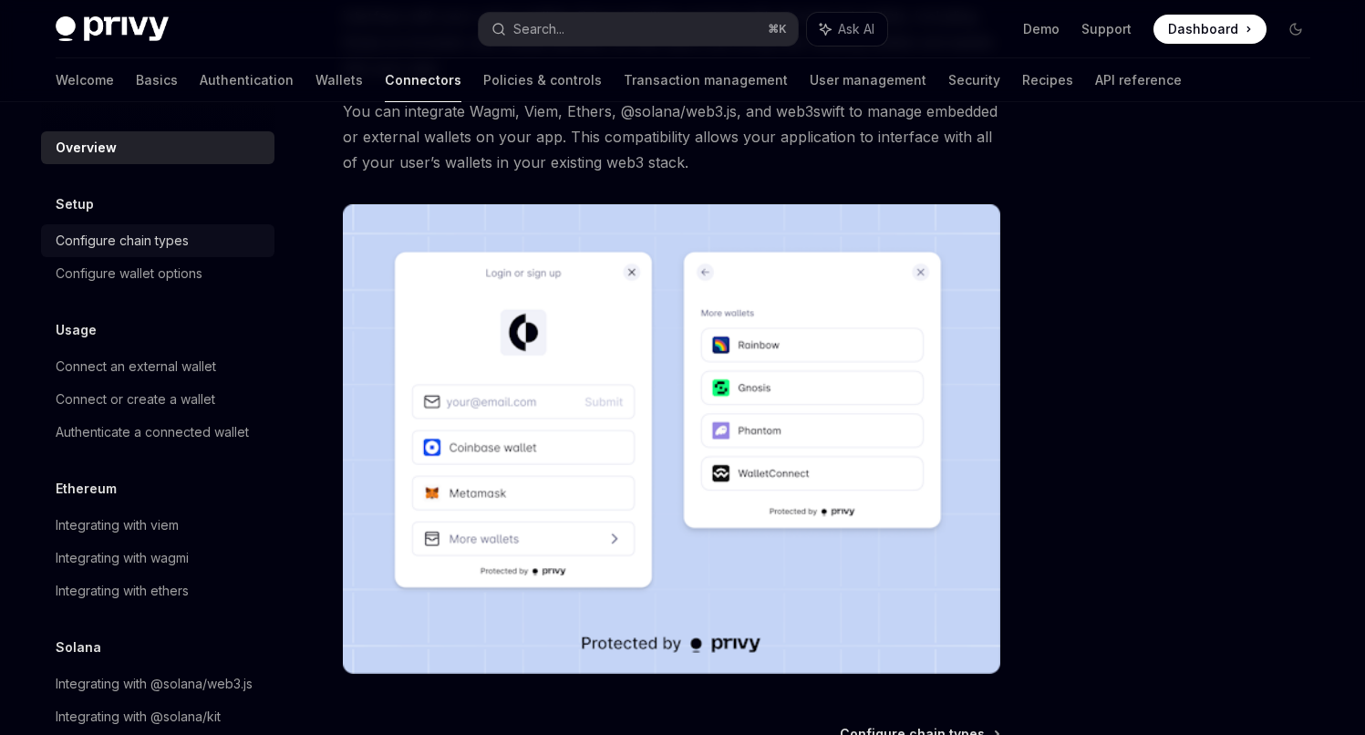
click at [126, 245] on div "Configure chain types" at bounding box center [122, 241] width 133 height 22
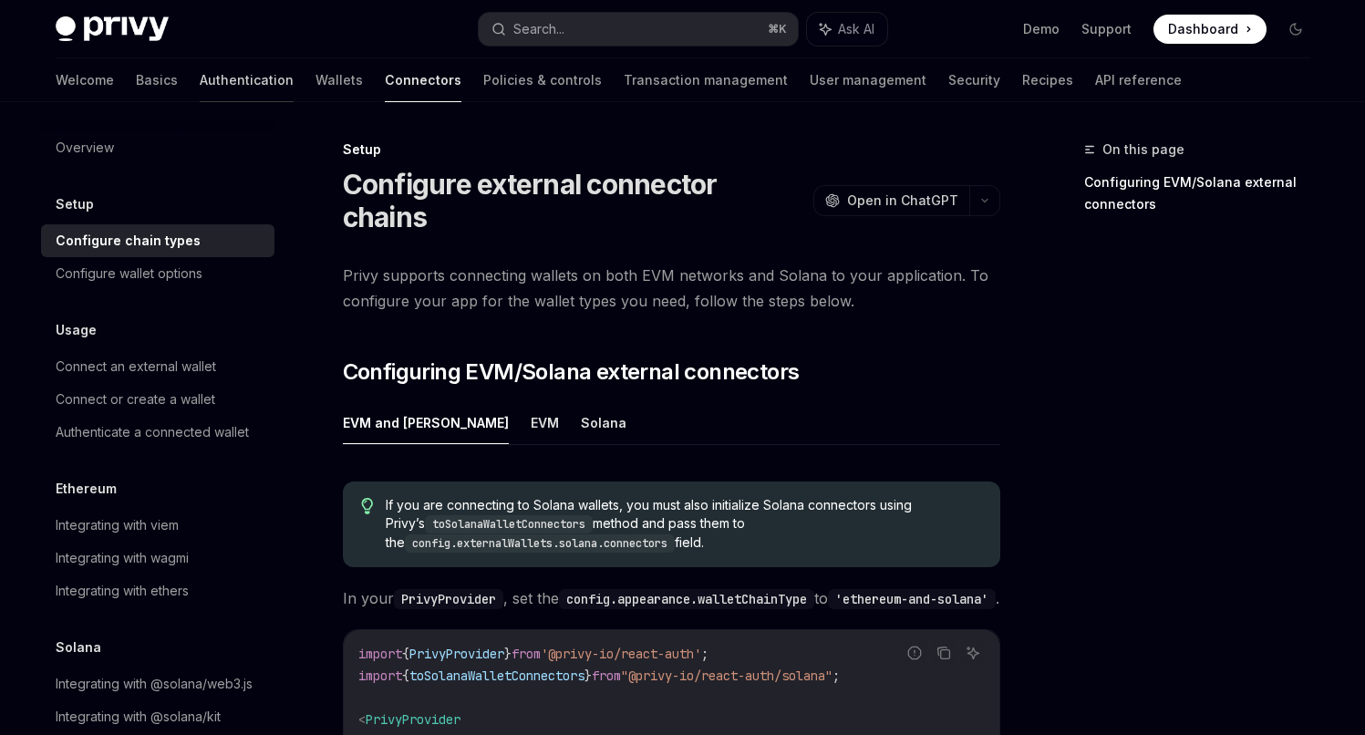
click at [200, 76] on link "Authentication" at bounding box center [247, 80] width 94 height 44
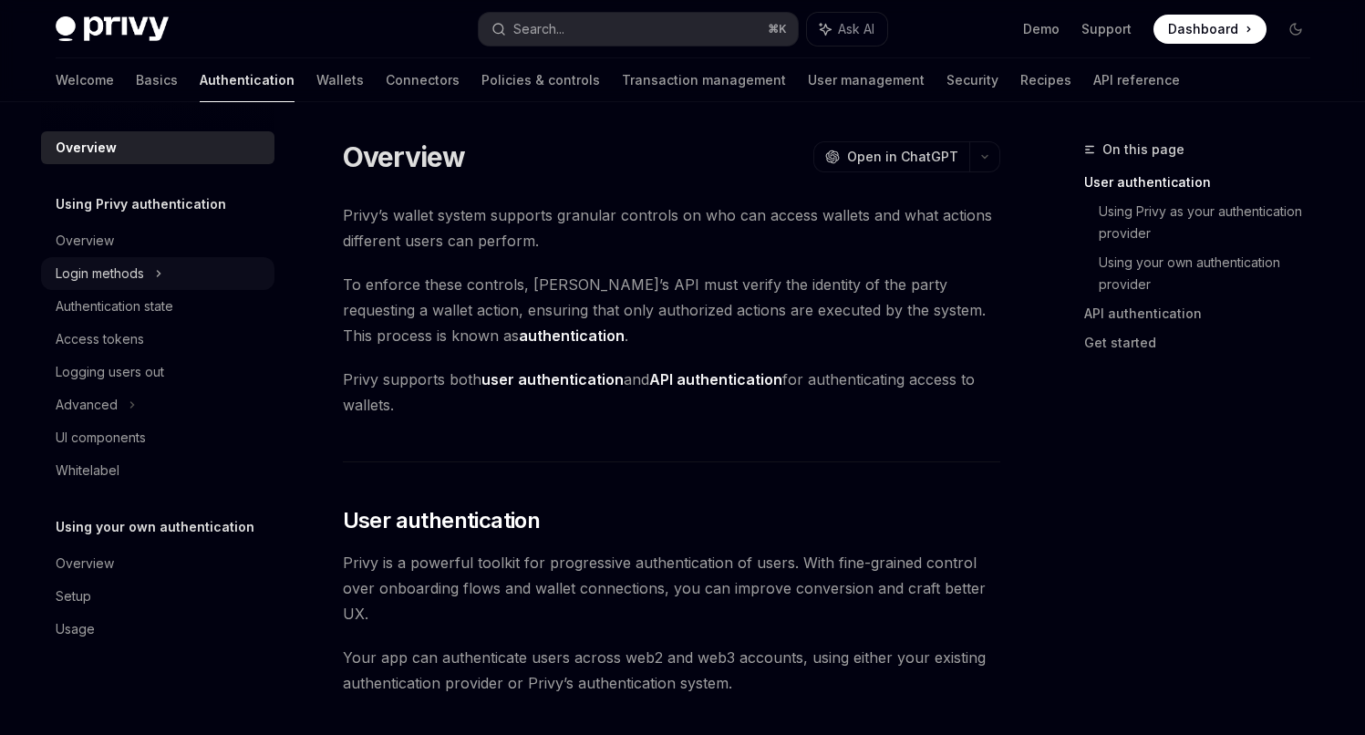
click at [98, 274] on div "Login methods" at bounding box center [100, 274] width 88 height 22
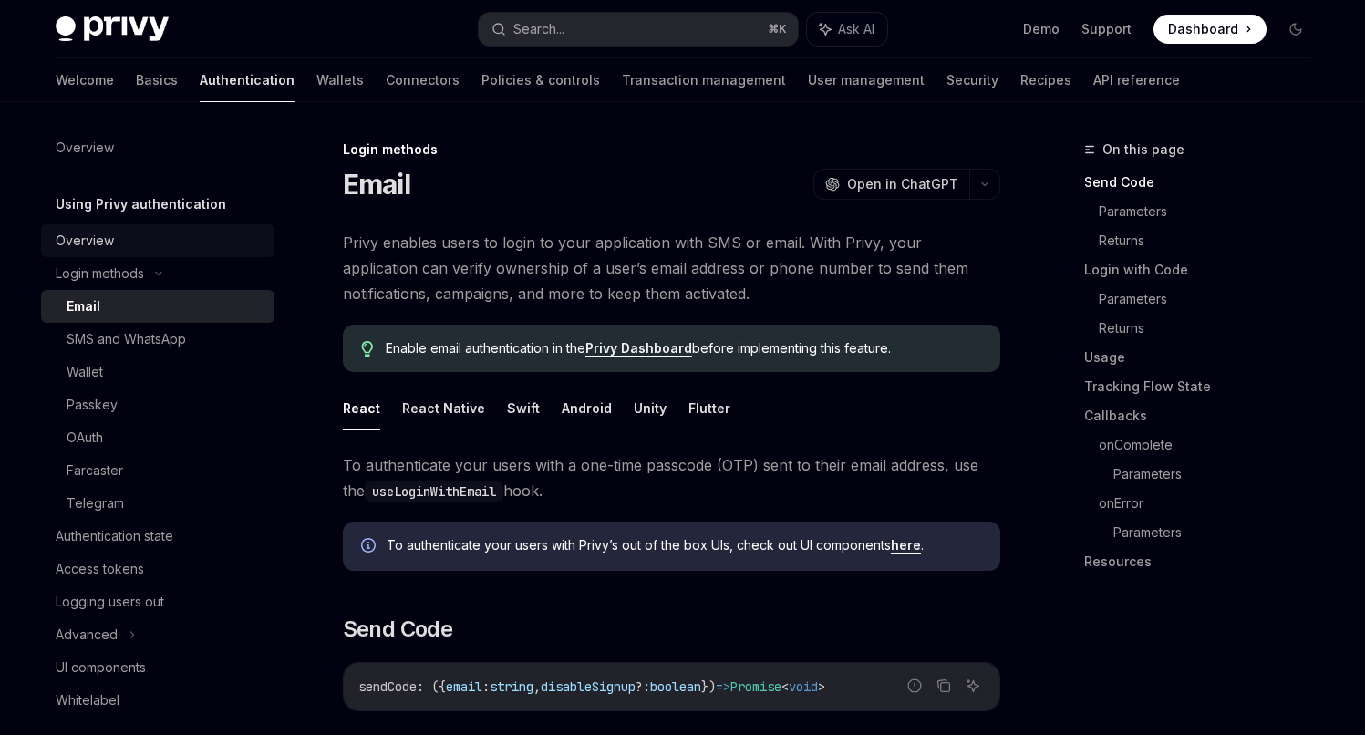
click at [77, 236] on div "Overview" at bounding box center [85, 241] width 58 height 22
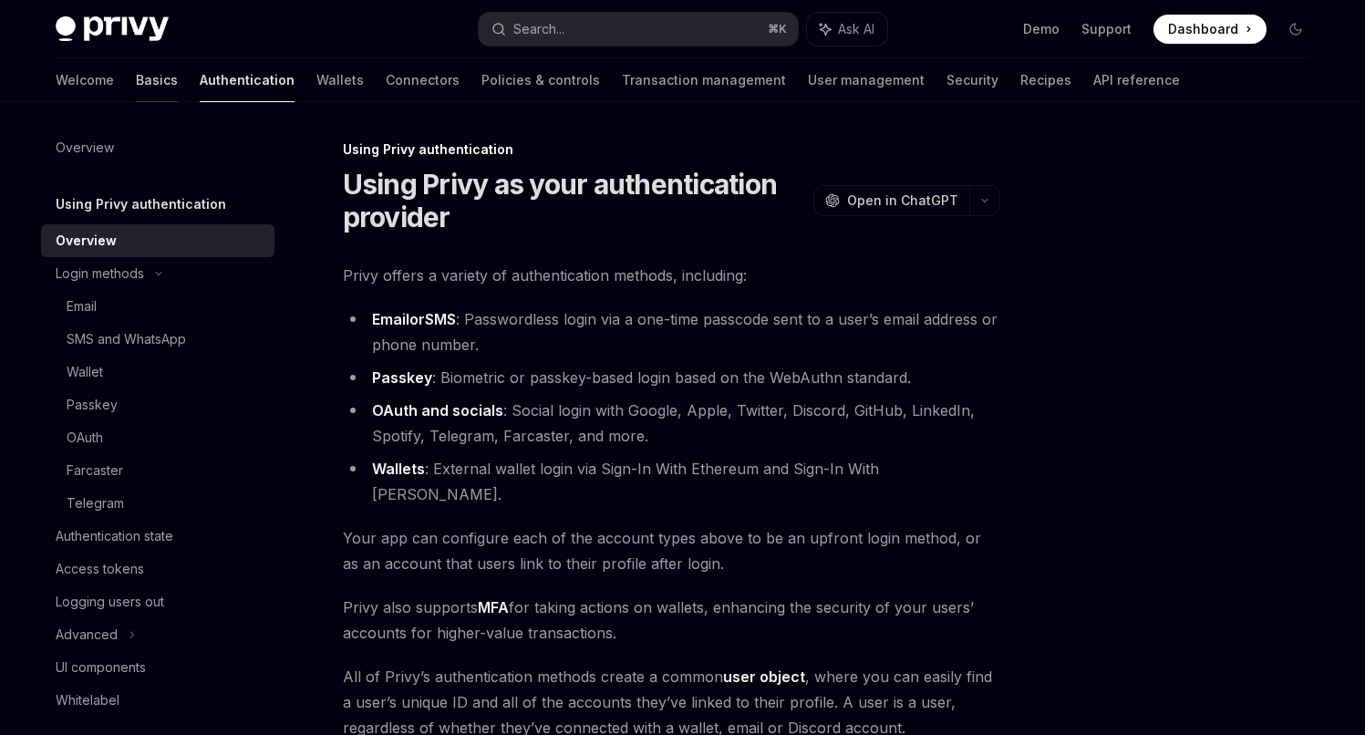
click at [136, 81] on link "Basics" at bounding box center [157, 80] width 42 height 44
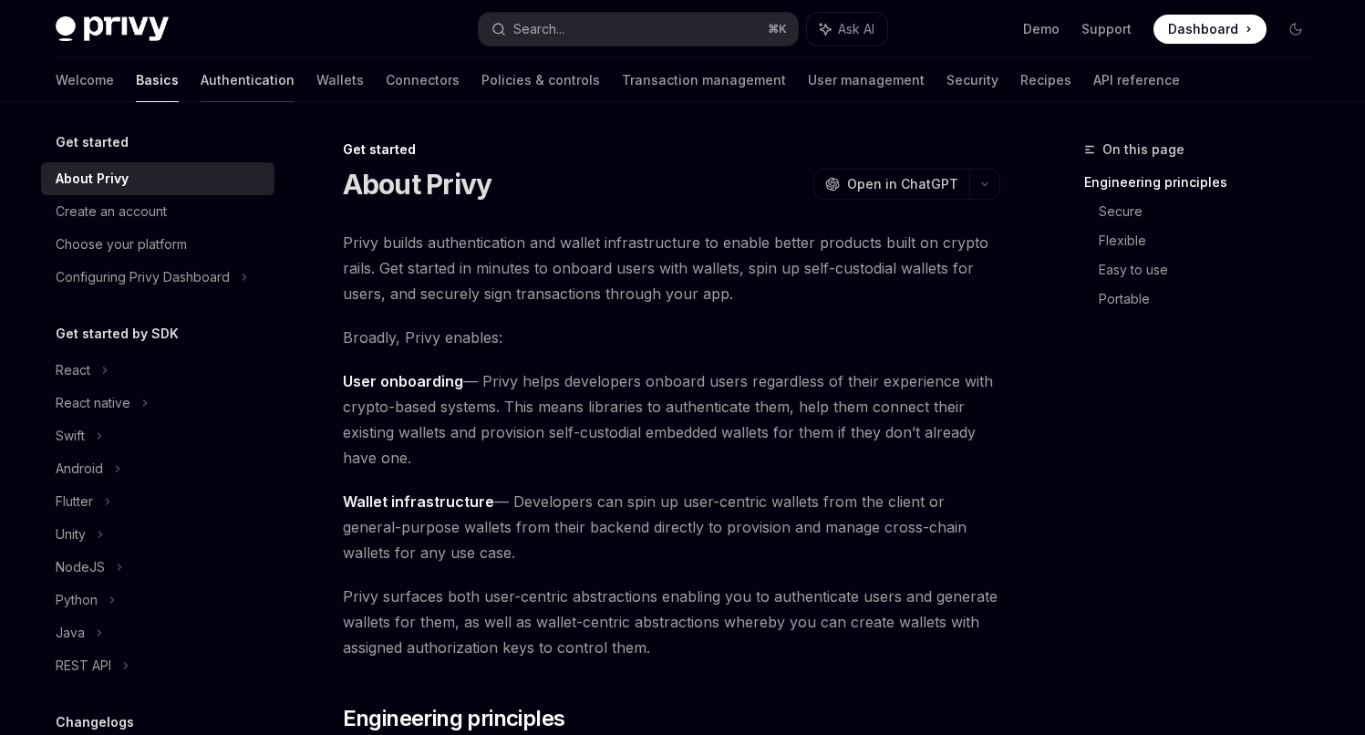
click at [201, 80] on link "Authentication" at bounding box center [248, 80] width 94 height 44
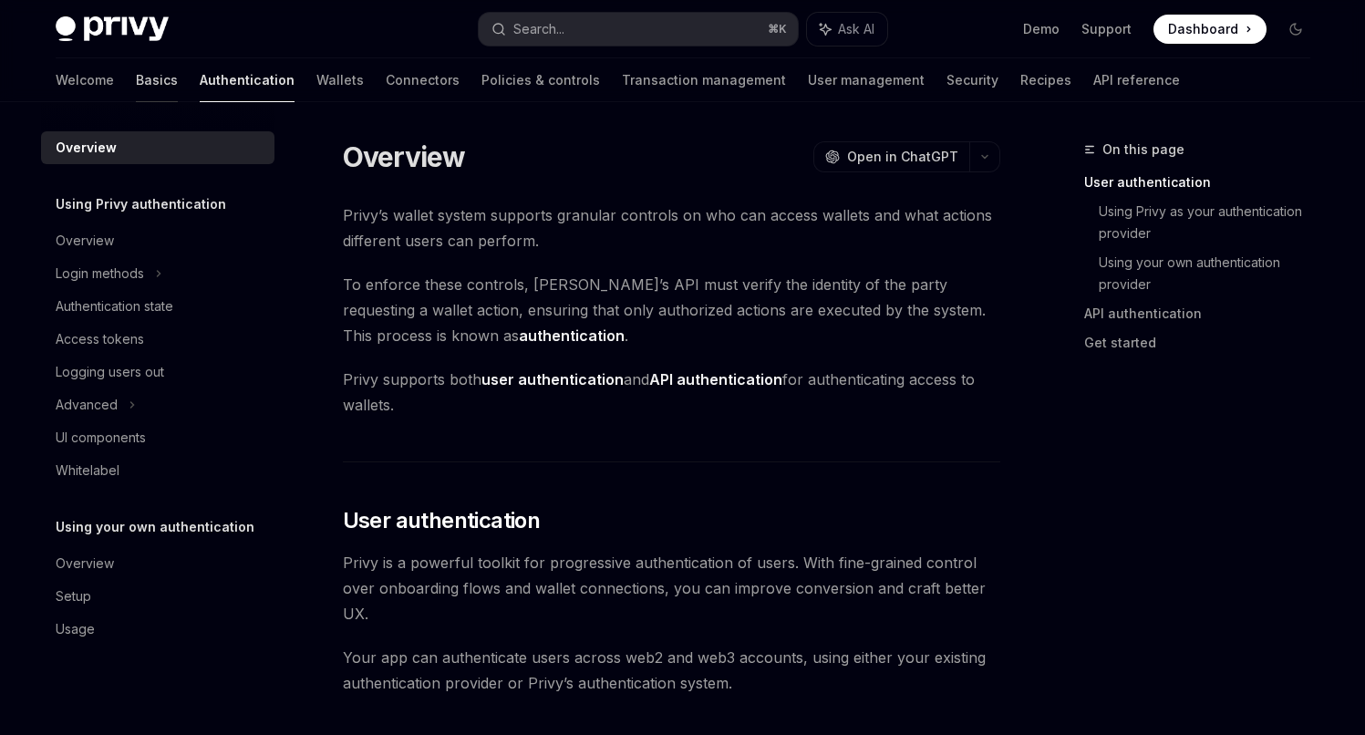
click at [136, 87] on link "Basics" at bounding box center [157, 80] width 42 height 44
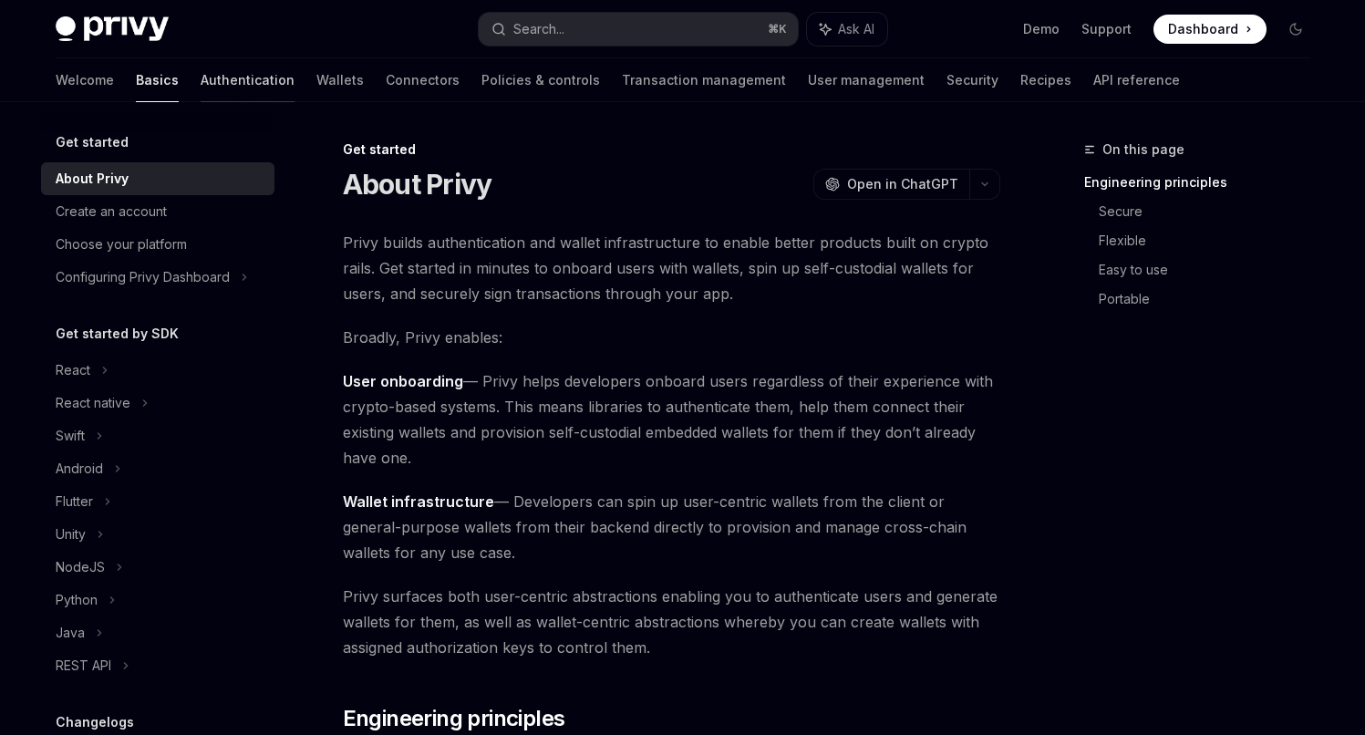
click at [201, 76] on link "Authentication" at bounding box center [248, 80] width 94 height 44
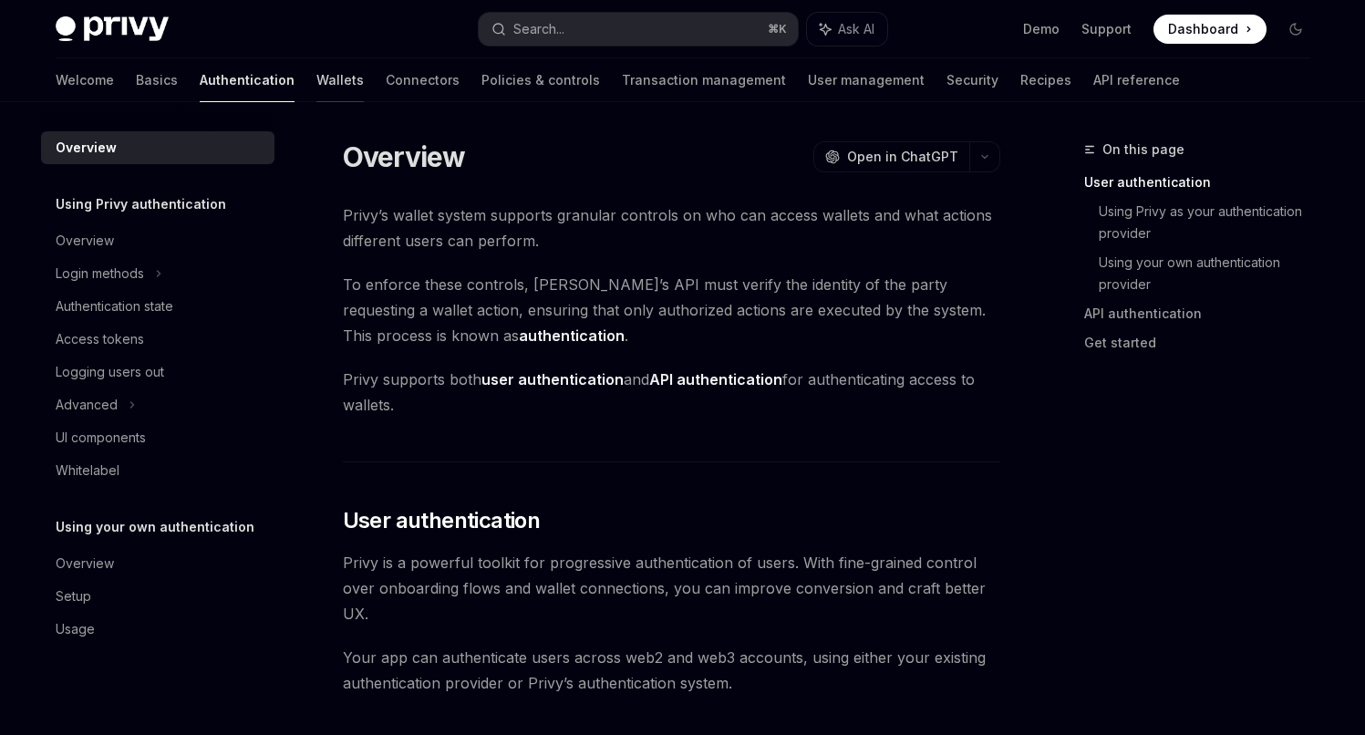
click at [316, 82] on link "Wallets" at bounding box center [339, 80] width 47 height 44
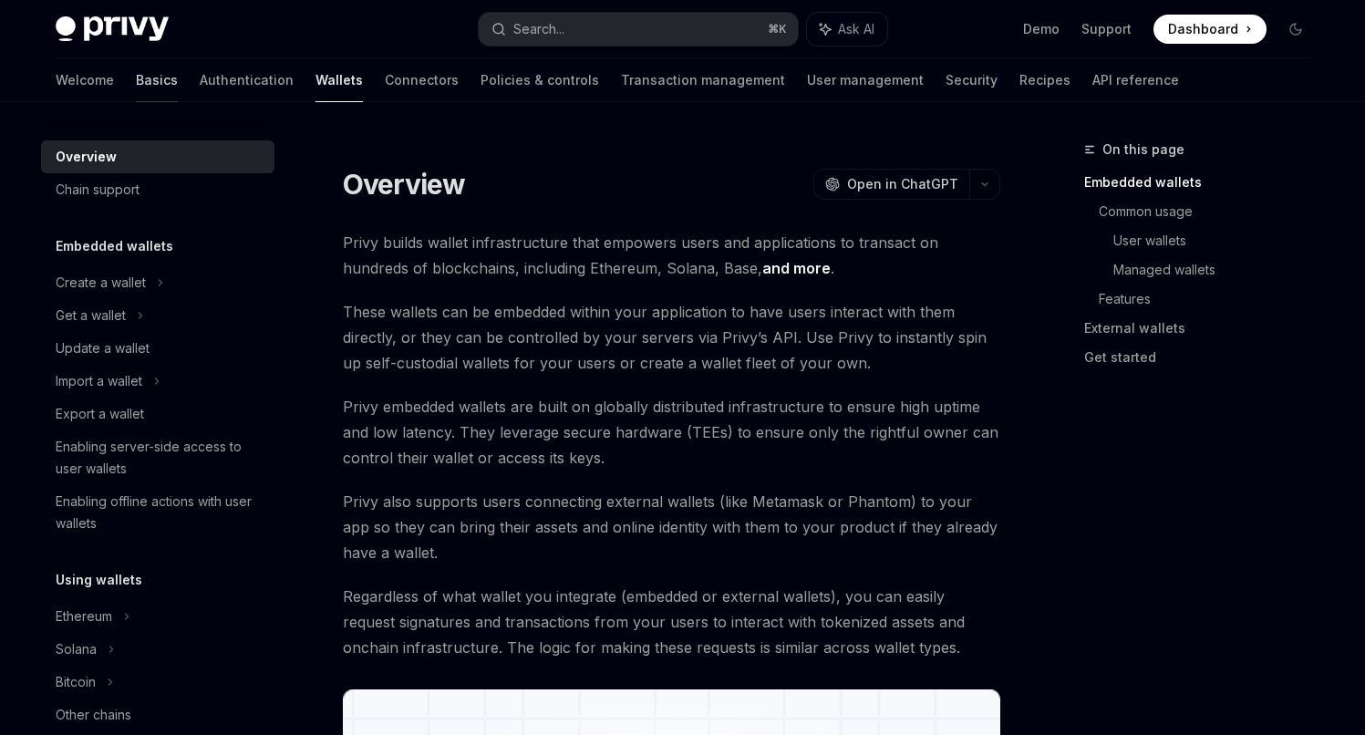
click at [136, 81] on link "Basics" at bounding box center [157, 80] width 42 height 44
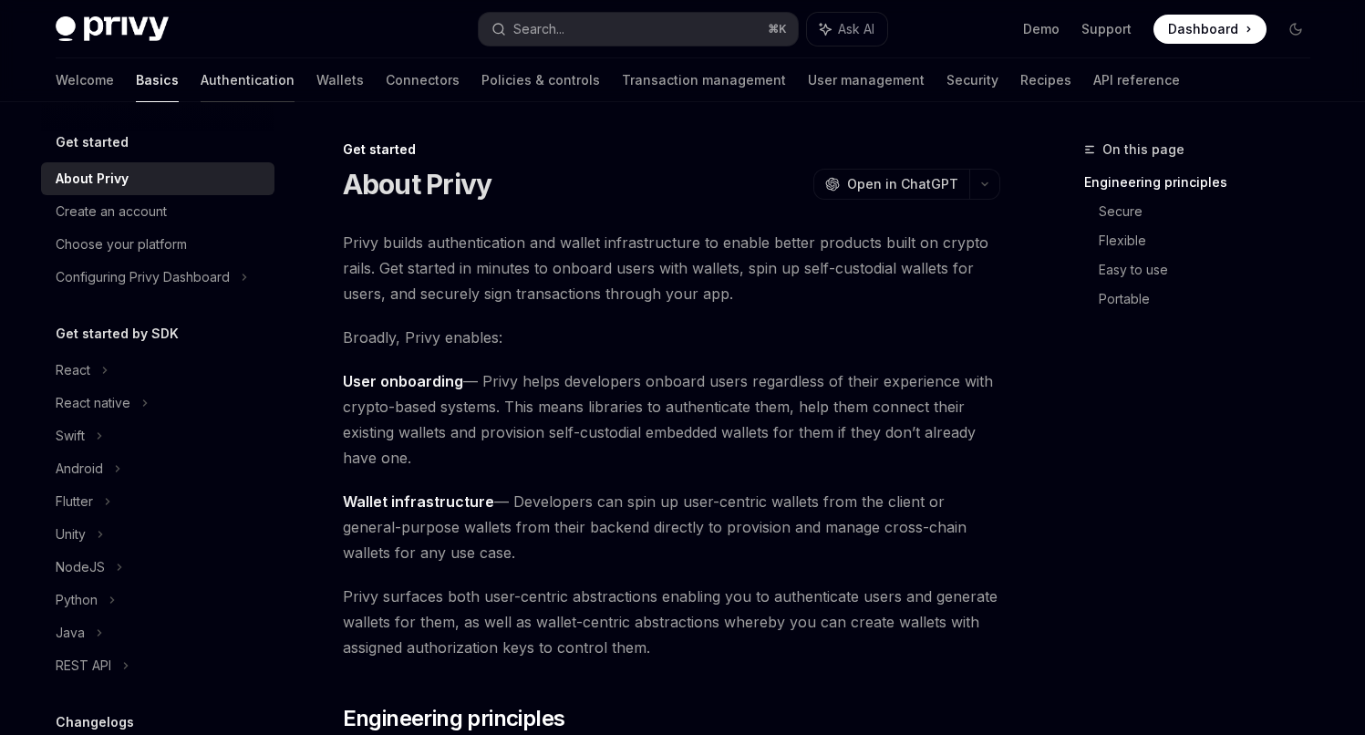
click at [201, 87] on link "Authentication" at bounding box center [248, 80] width 94 height 44
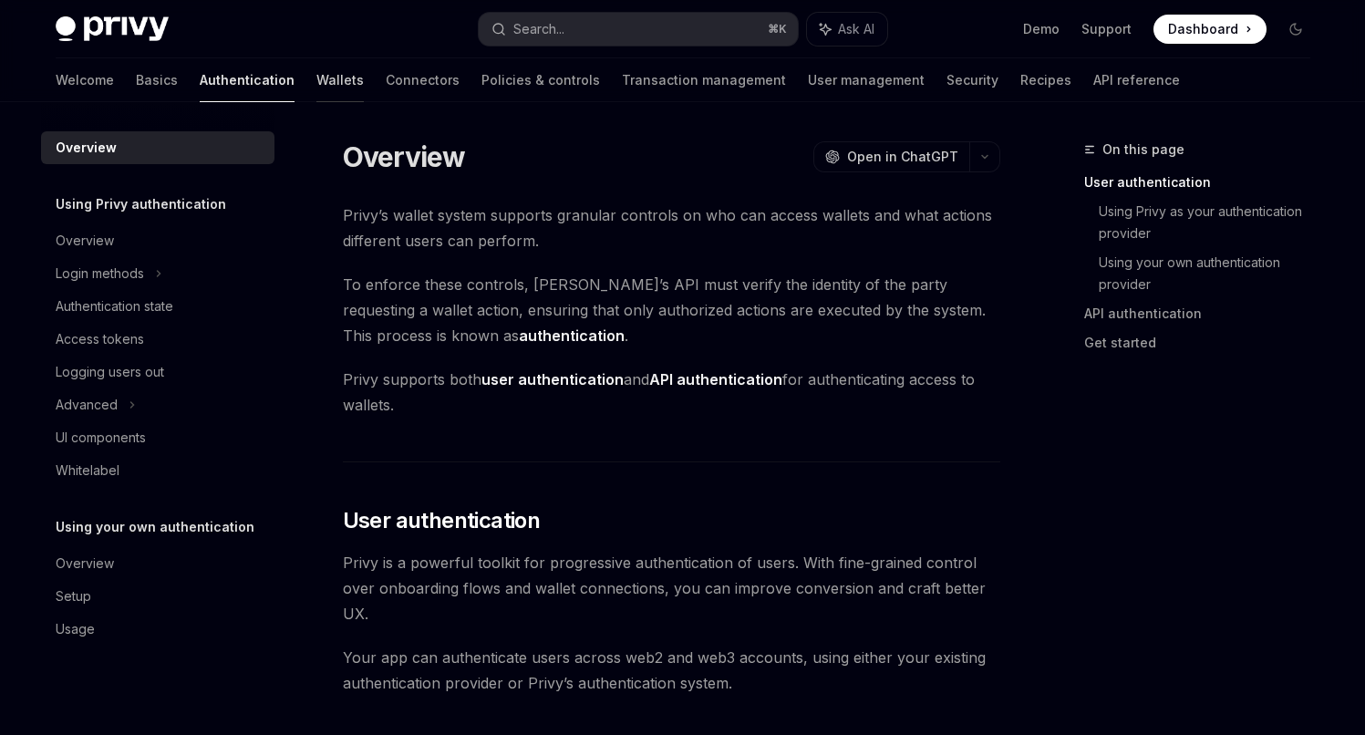
click at [316, 82] on link "Wallets" at bounding box center [339, 80] width 47 height 44
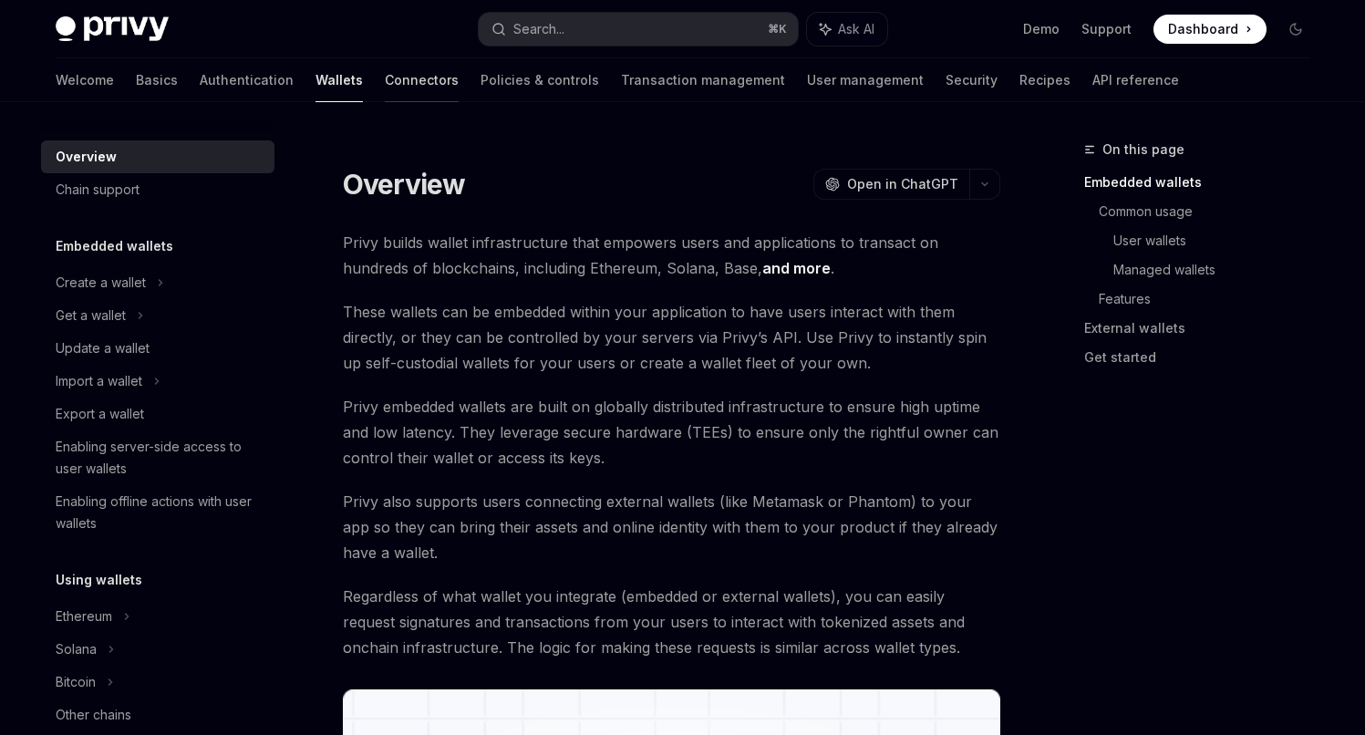
click at [385, 79] on link "Connectors" at bounding box center [422, 80] width 74 height 44
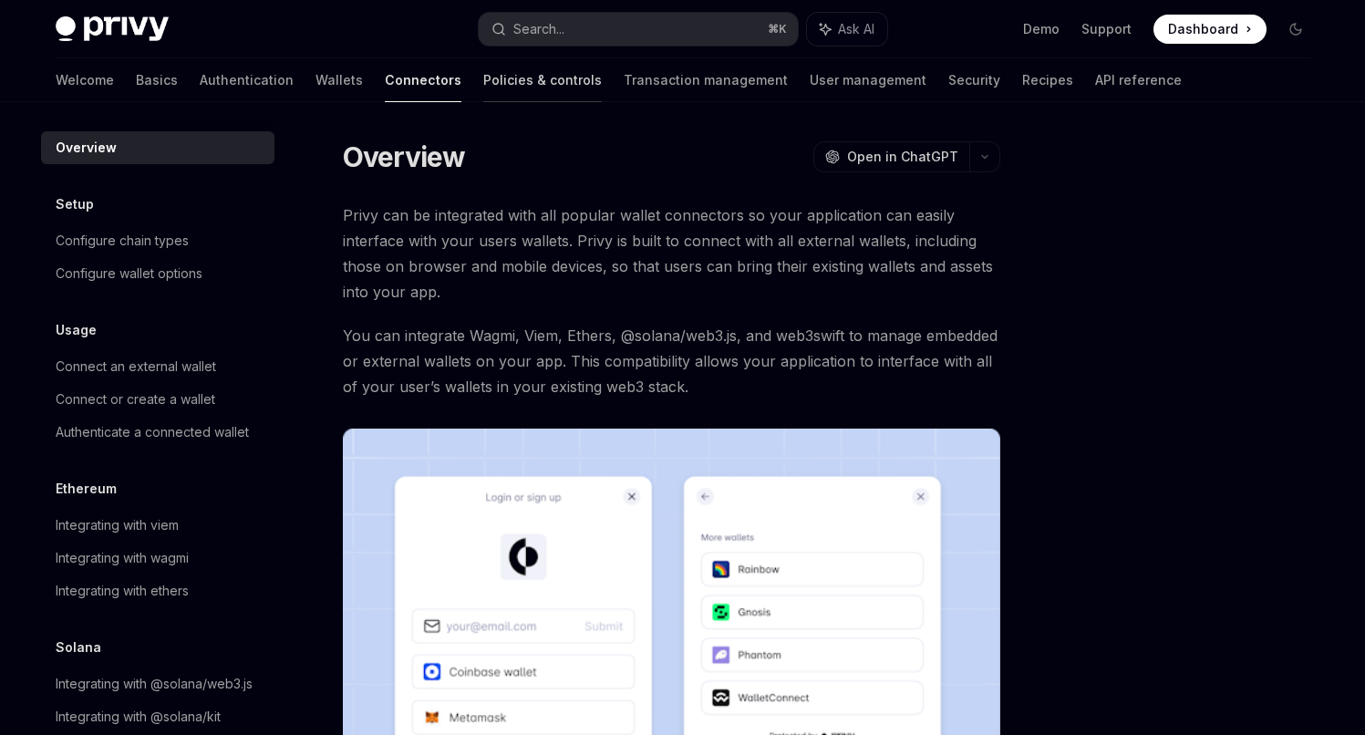
click at [483, 77] on link "Policies & controls" at bounding box center [542, 80] width 119 height 44
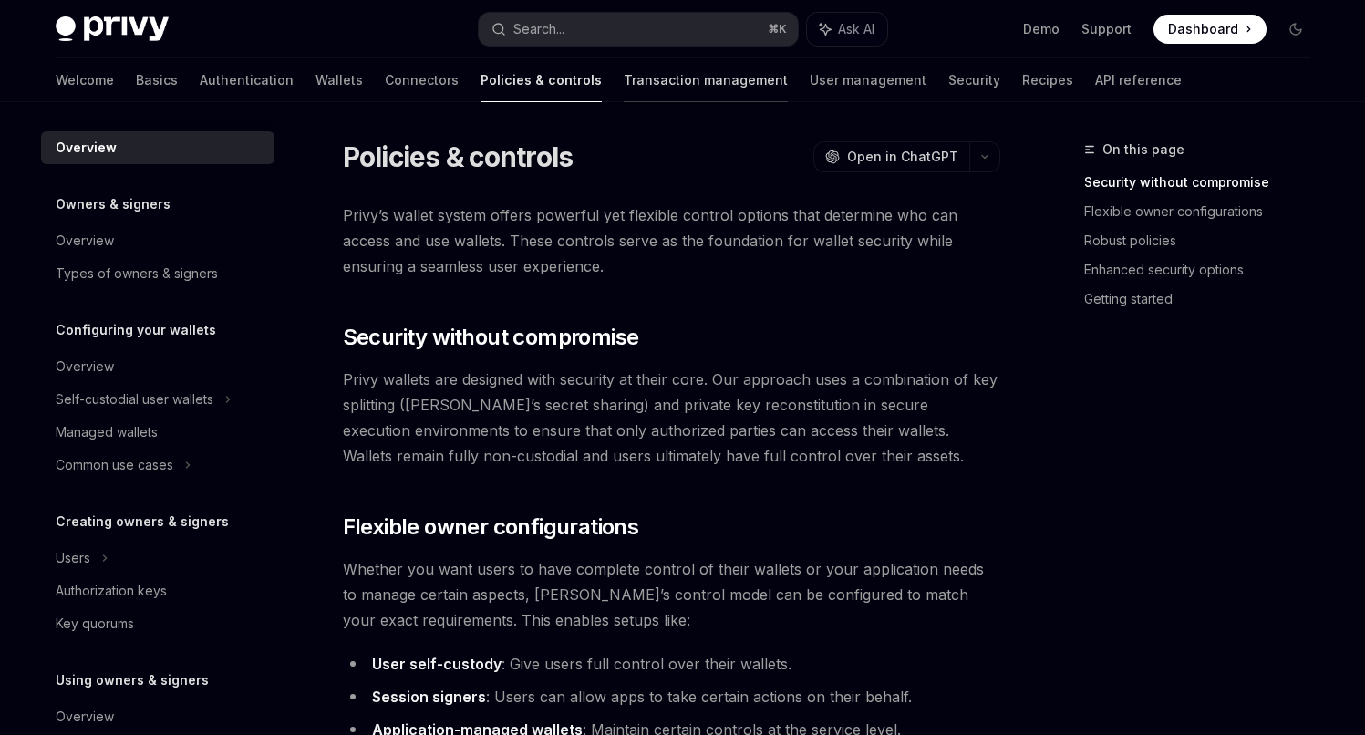
click at [637, 77] on link "Transaction management" at bounding box center [706, 80] width 164 height 44
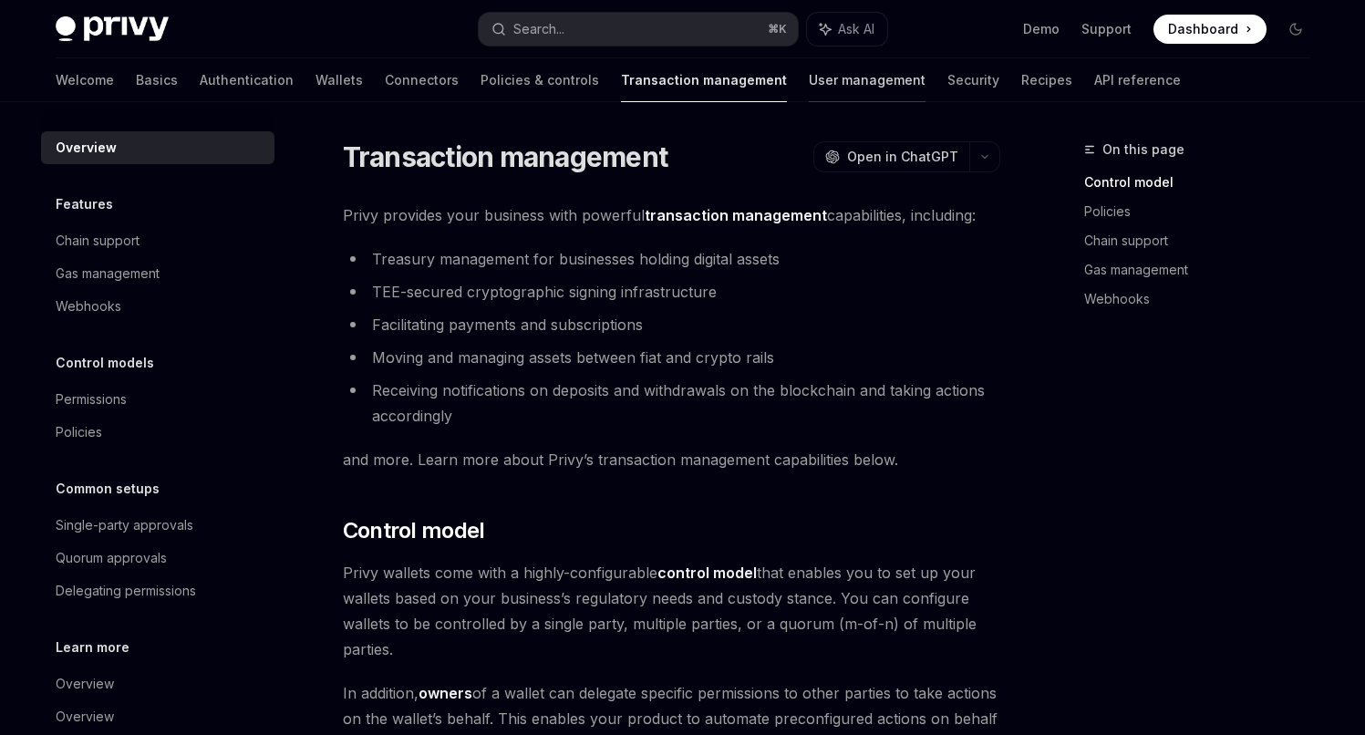
click at [809, 77] on link "User management" at bounding box center [867, 80] width 117 height 44
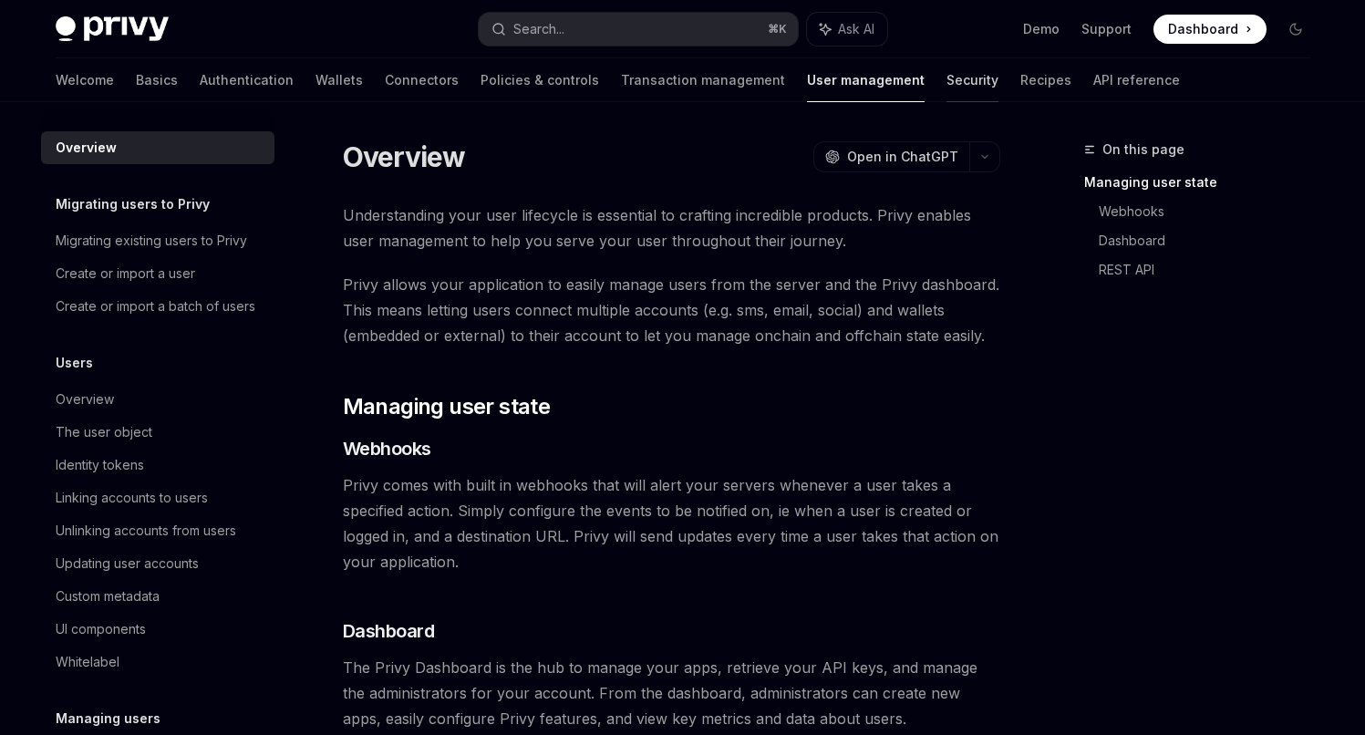
click at [946, 88] on link "Security" at bounding box center [972, 80] width 52 height 44
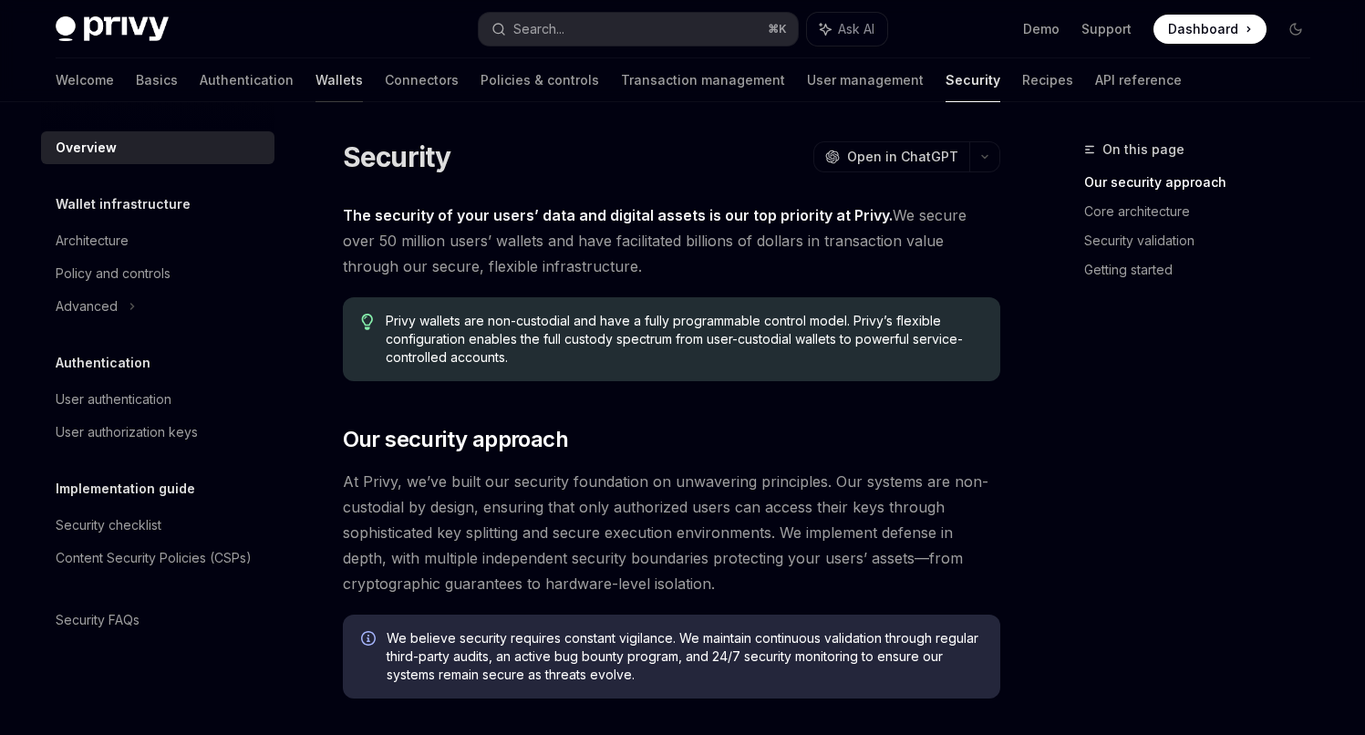
click at [315, 80] on link "Wallets" at bounding box center [338, 80] width 47 height 44
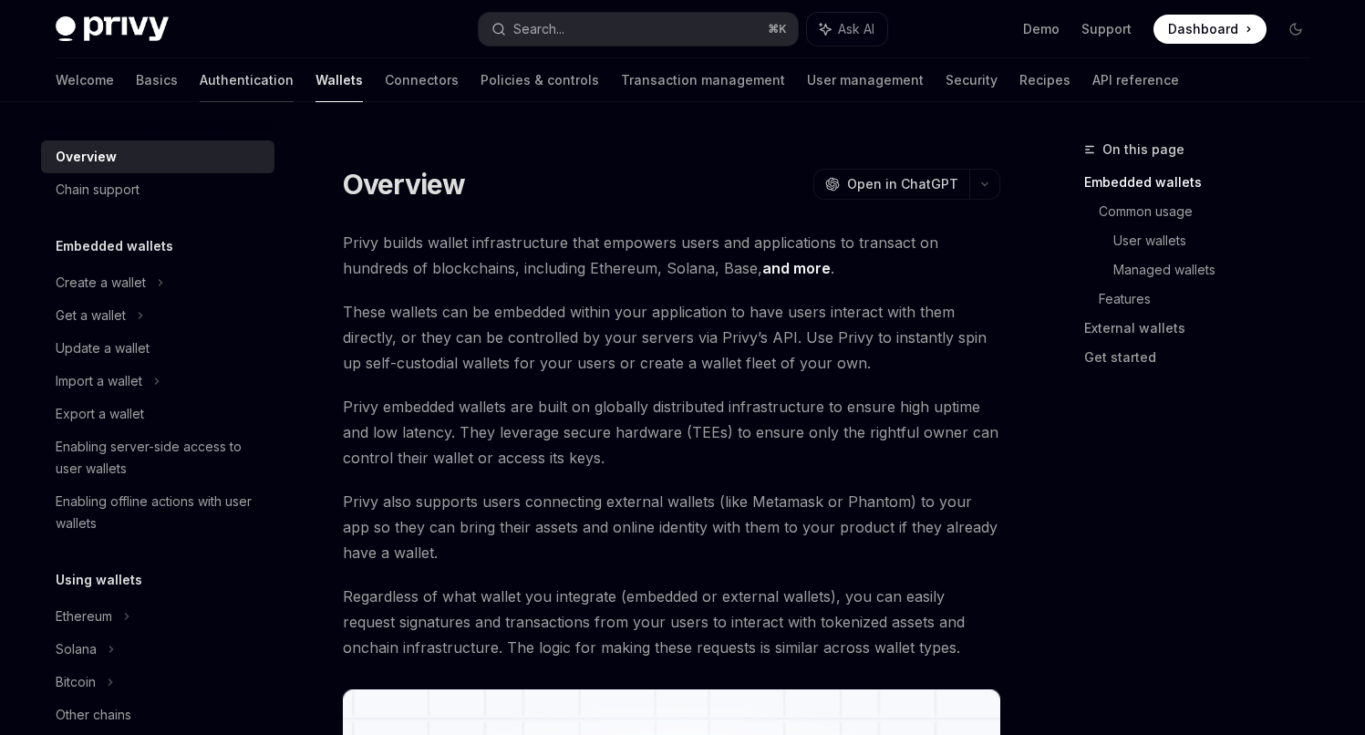
click at [200, 88] on link "Authentication" at bounding box center [247, 80] width 94 height 44
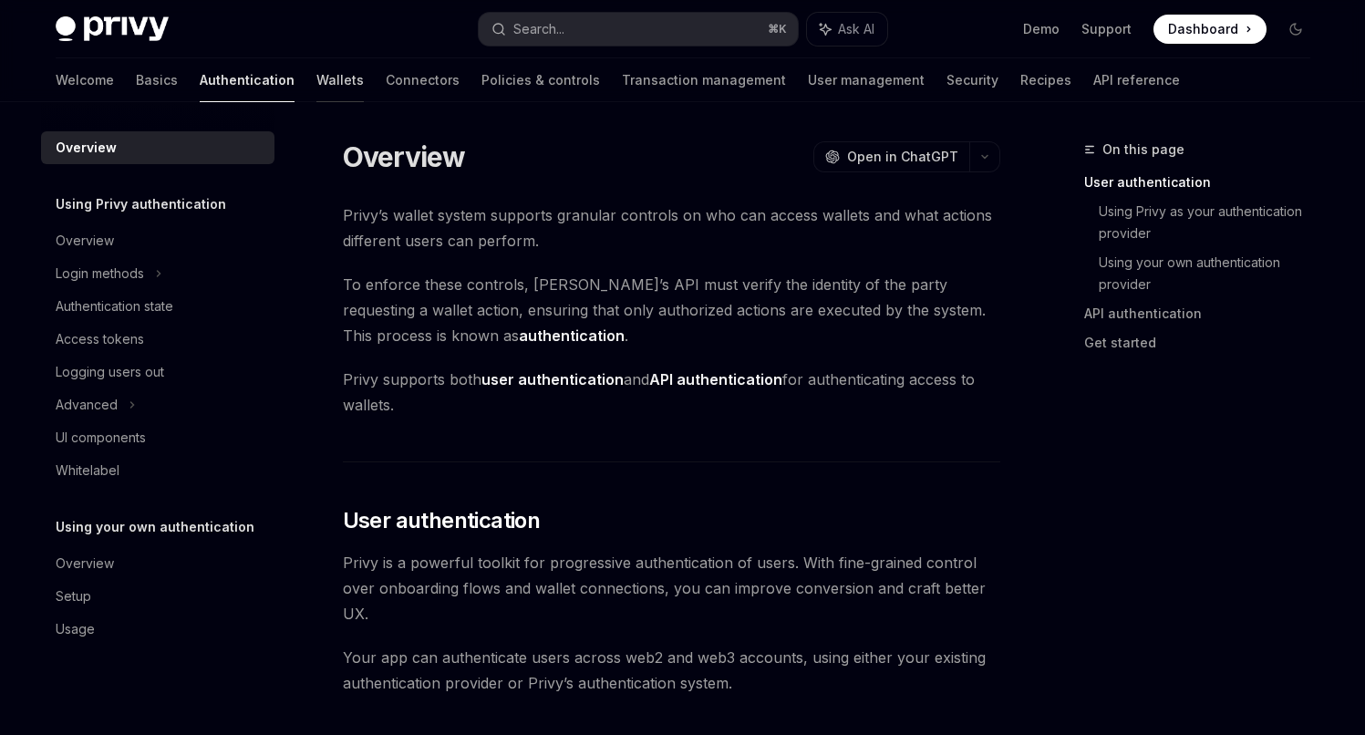
click at [316, 70] on link "Wallets" at bounding box center [339, 80] width 47 height 44
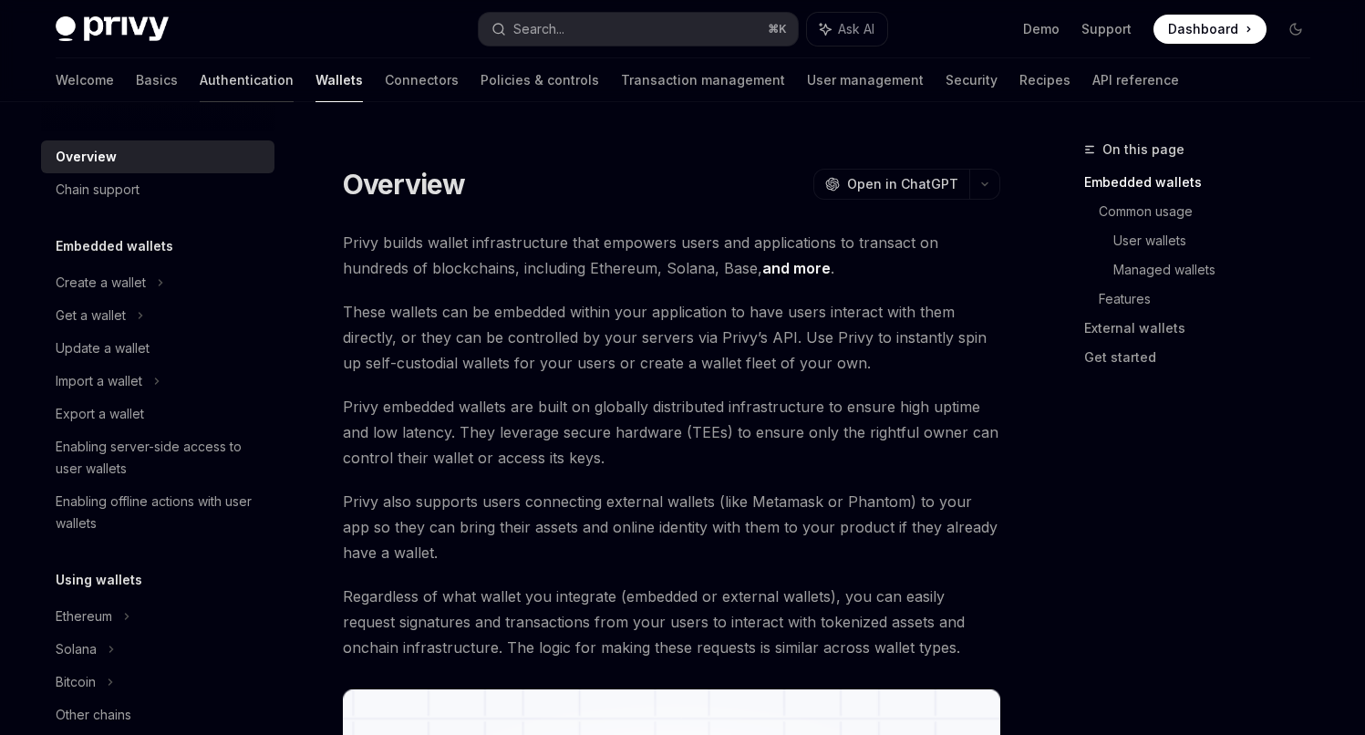
click at [200, 79] on link "Authentication" at bounding box center [247, 80] width 94 height 44
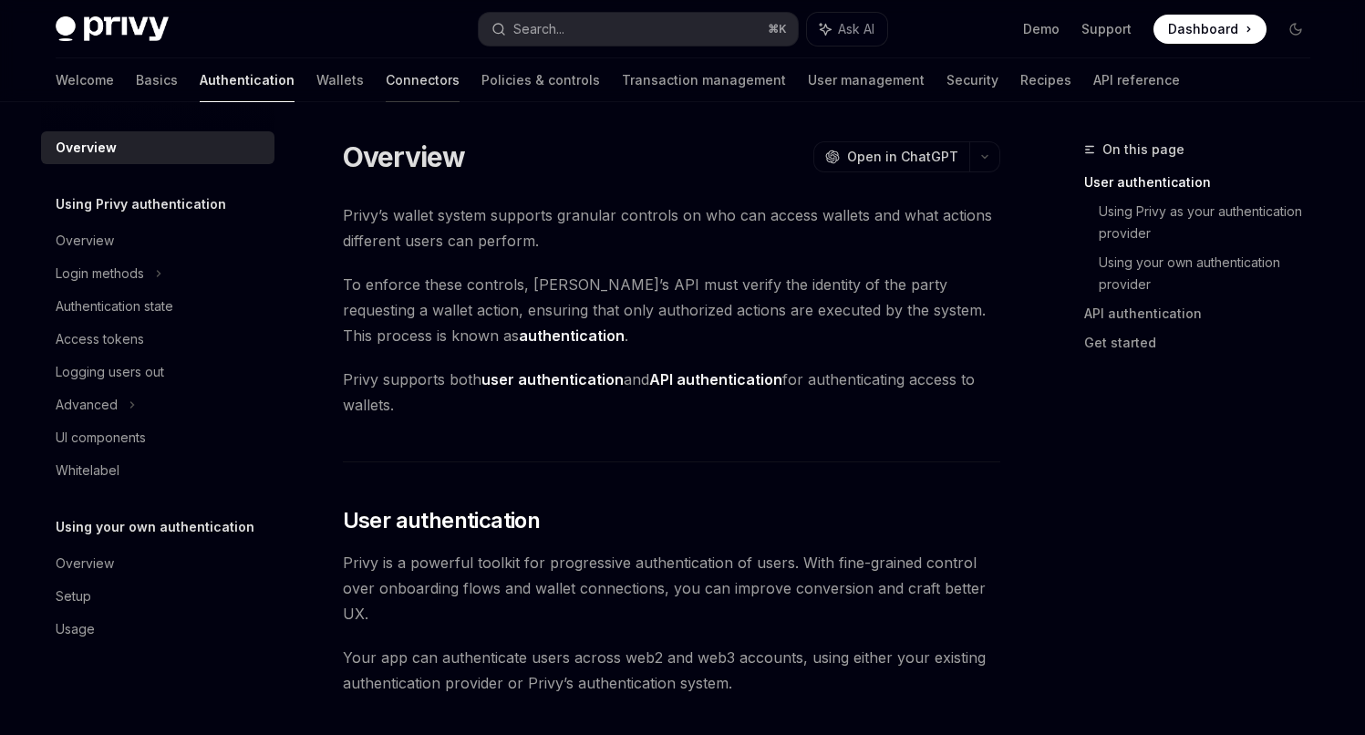
click at [386, 83] on link "Connectors" at bounding box center [423, 80] width 74 height 44
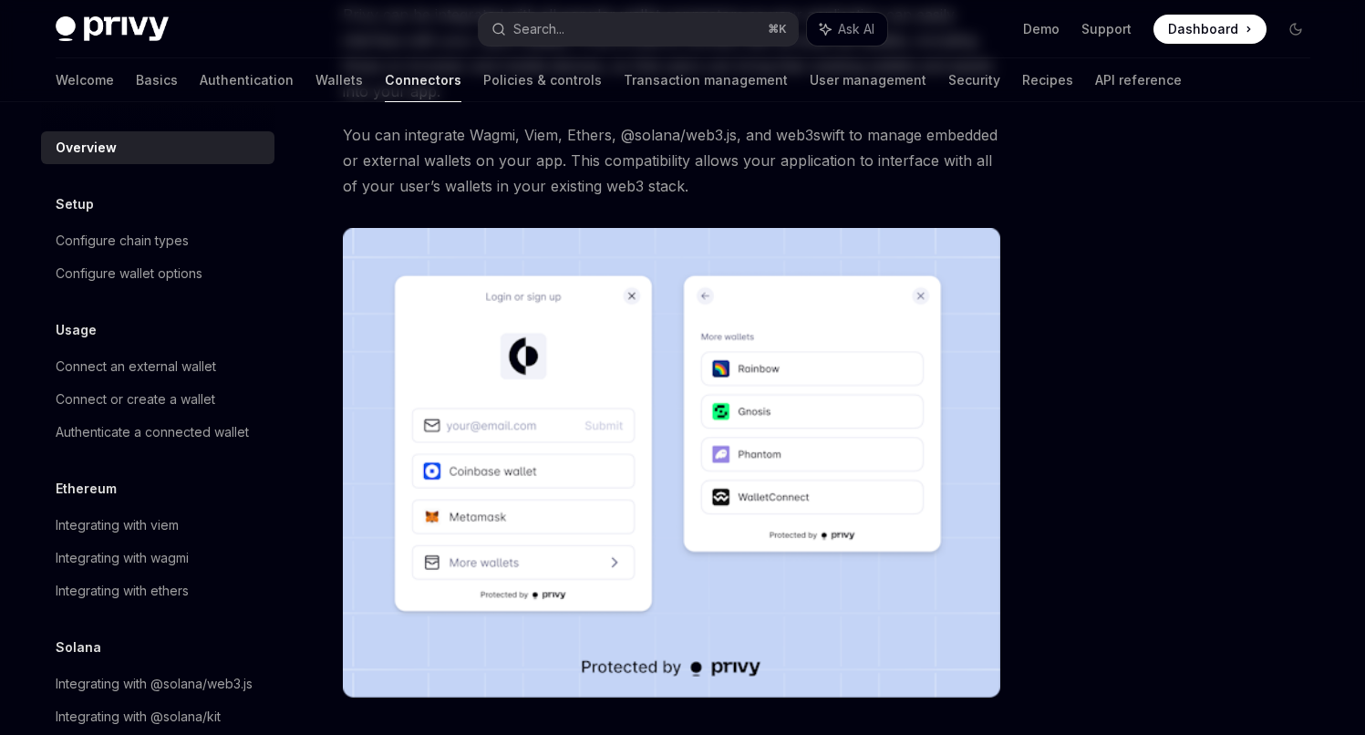
scroll to position [368, 0]
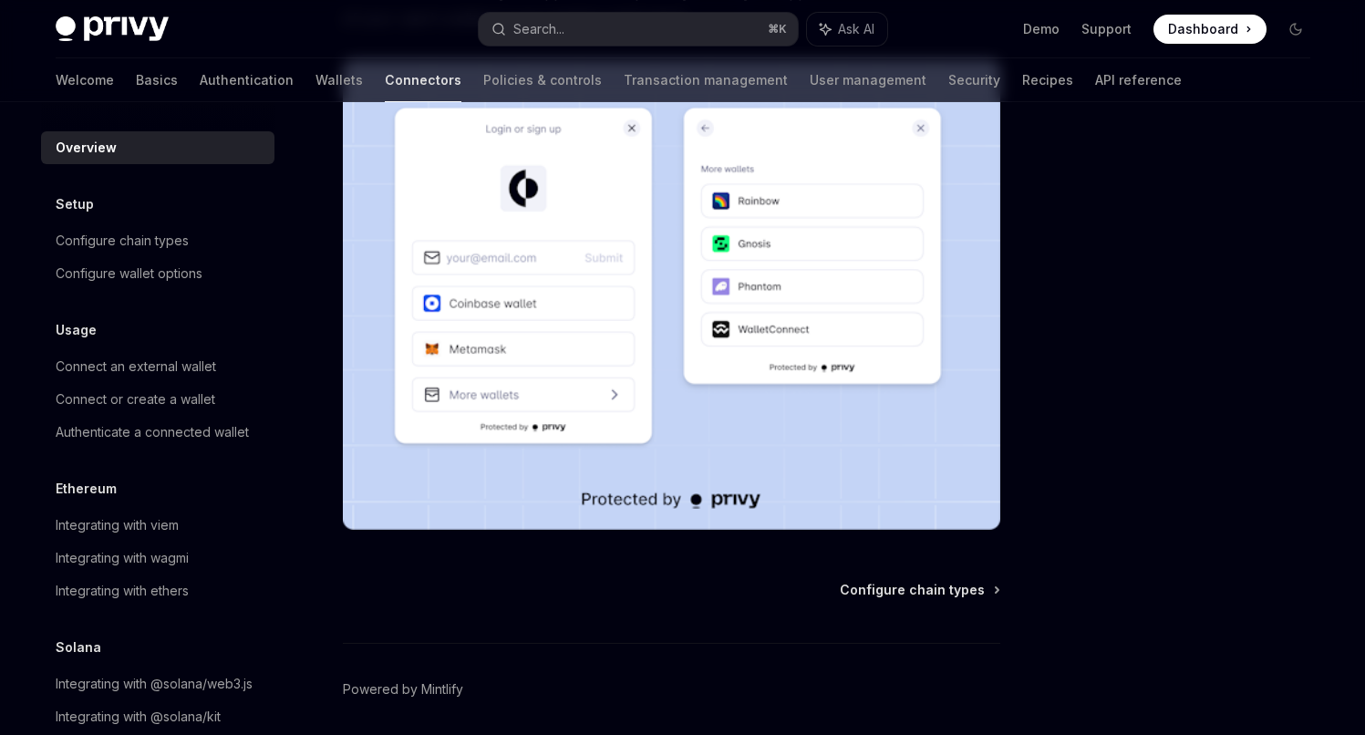
click at [545, 261] on img at bounding box center [671, 295] width 657 height 470
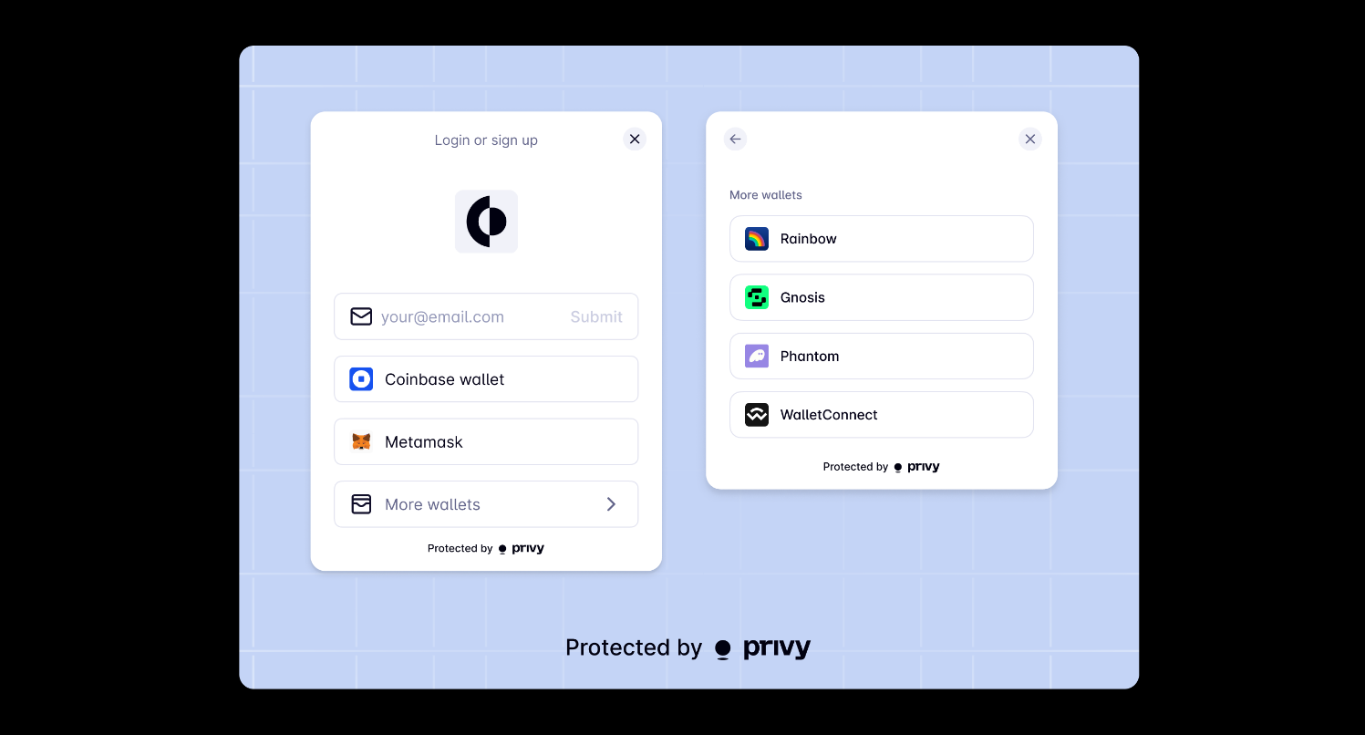
click at [842, 541] on img at bounding box center [689, 368] width 901 height 644
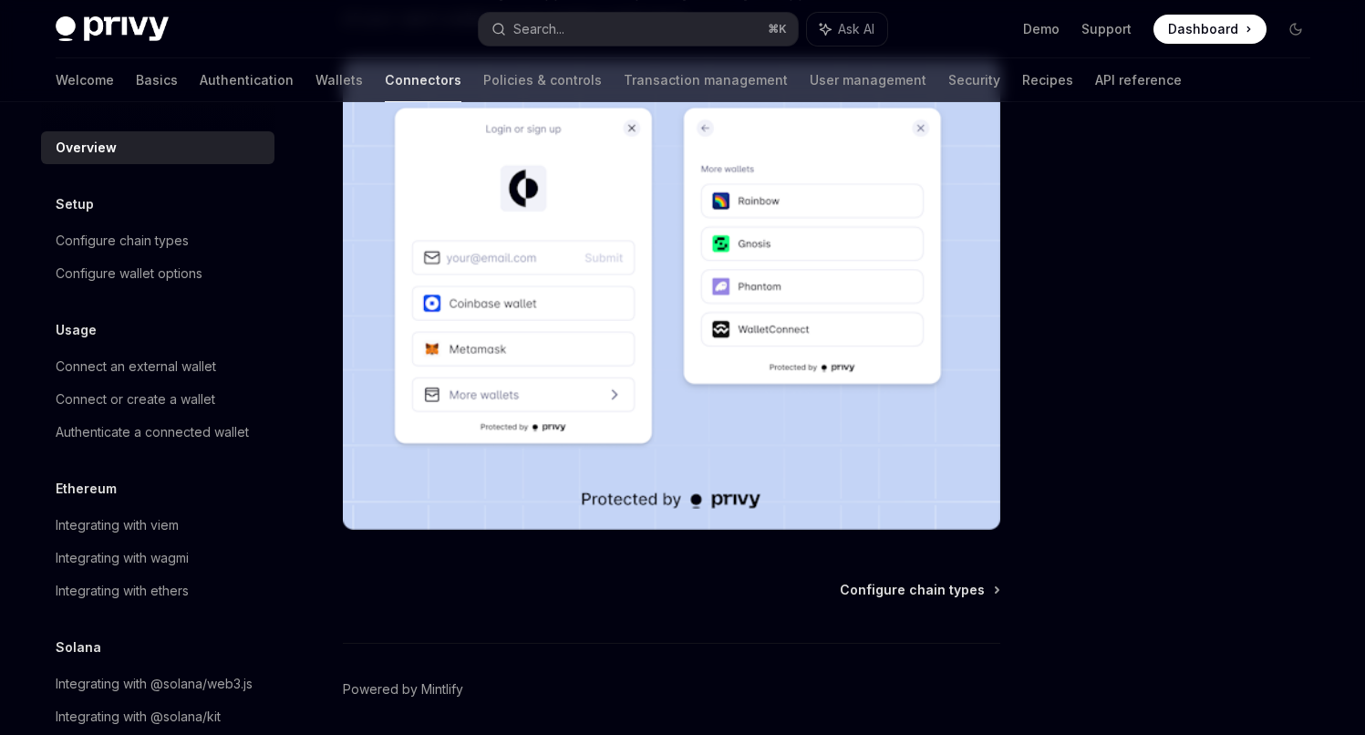
click at [1108, 489] on div at bounding box center [1186, 437] width 277 height 596
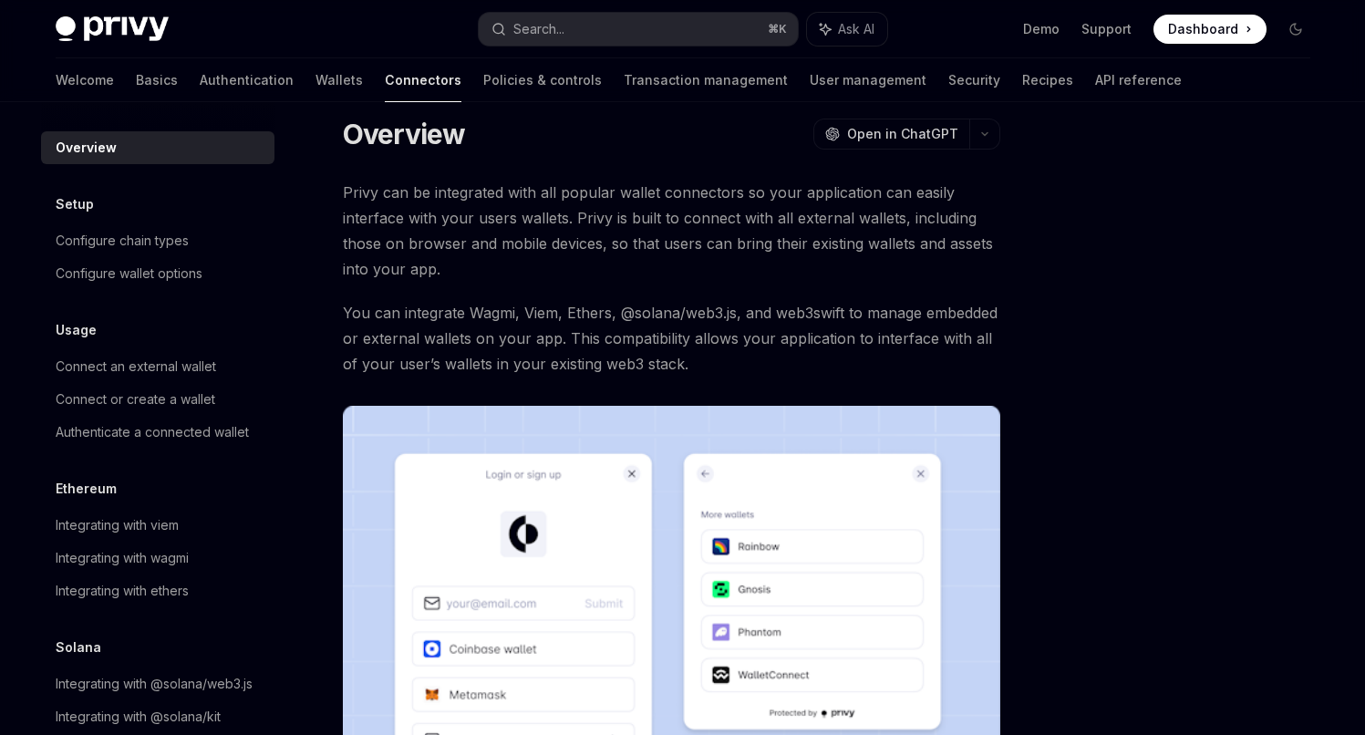
scroll to position [0, 0]
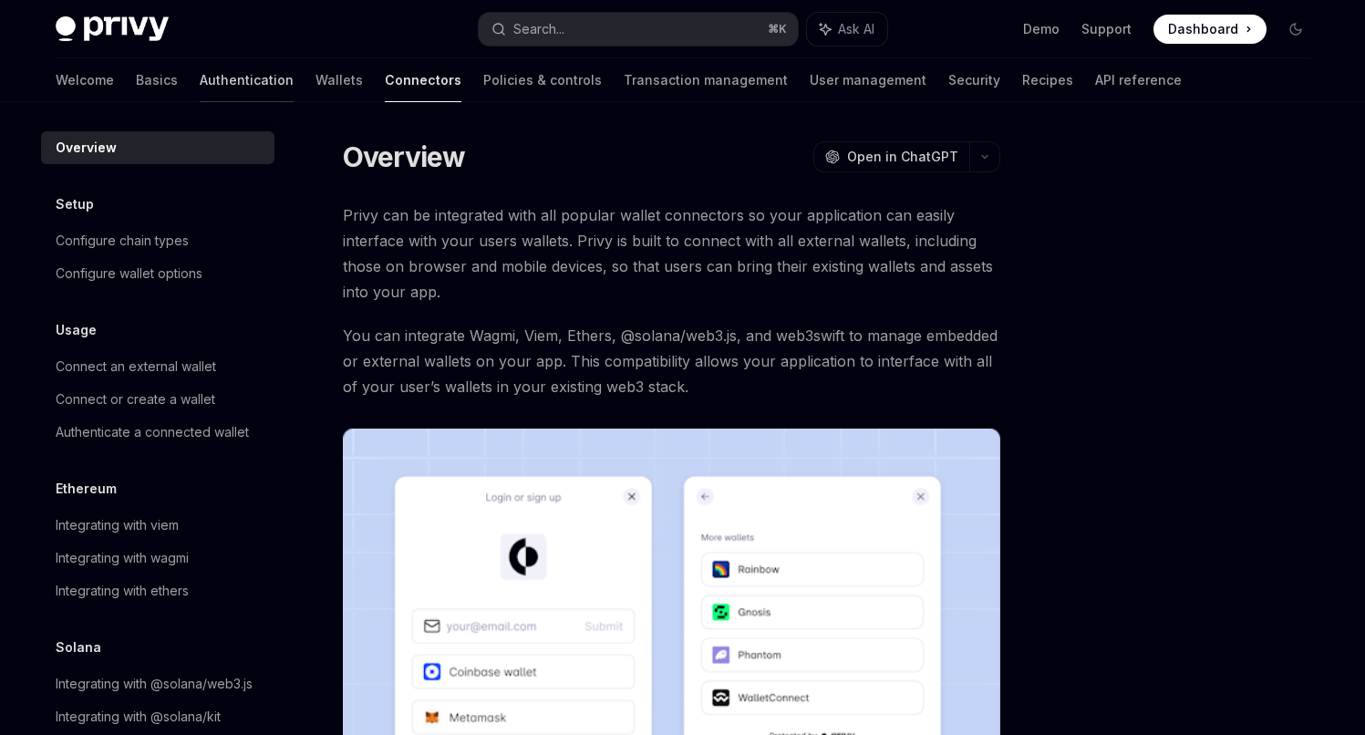
click at [200, 90] on link "Authentication" at bounding box center [247, 80] width 94 height 44
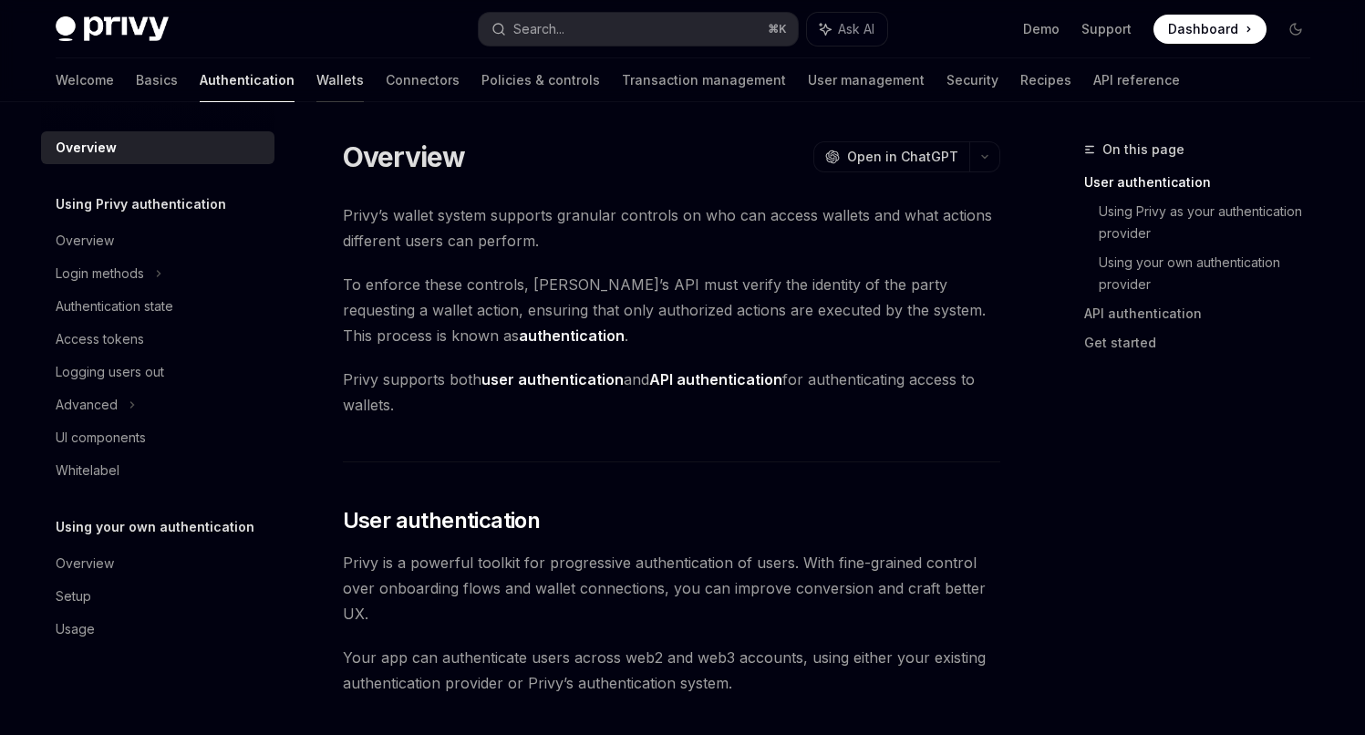
click at [316, 82] on link "Wallets" at bounding box center [339, 80] width 47 height 44
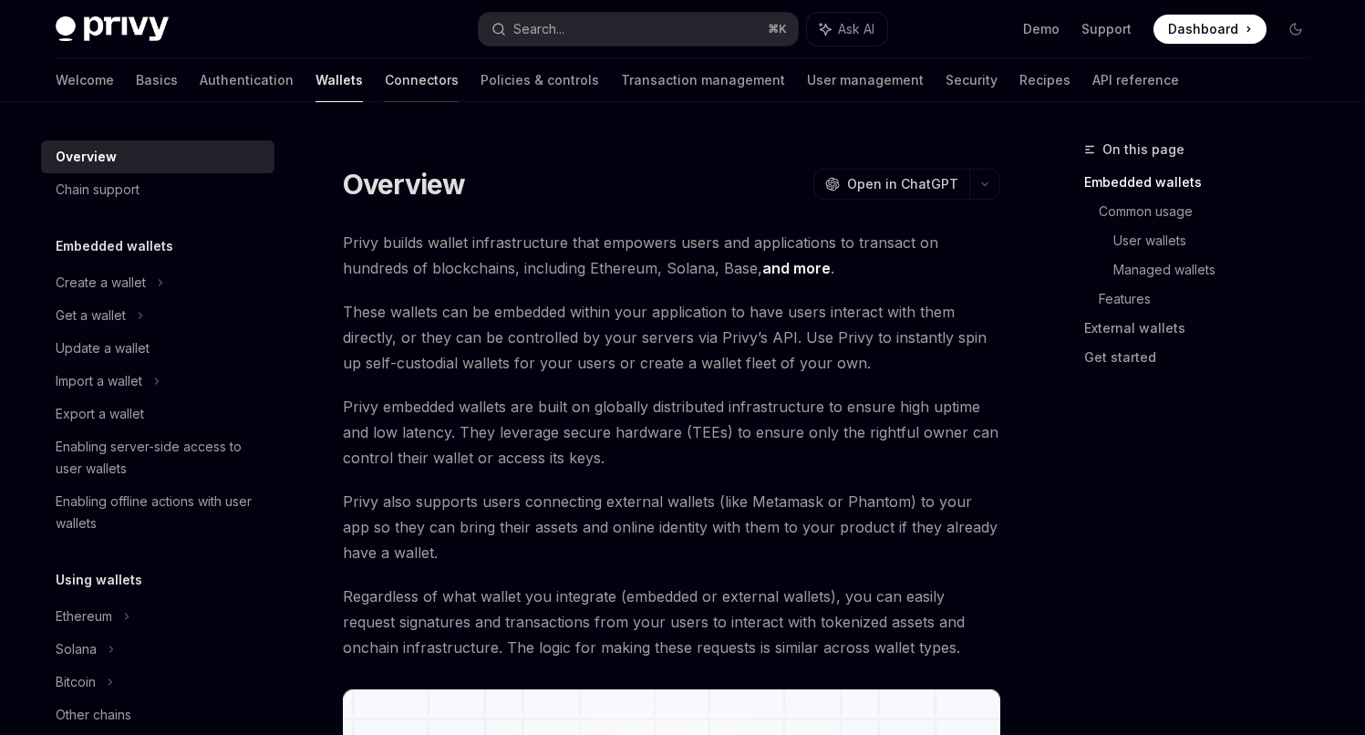
click at [385, 77] on link "Connectors" at bounding box center [422, 80] width 74 height 44
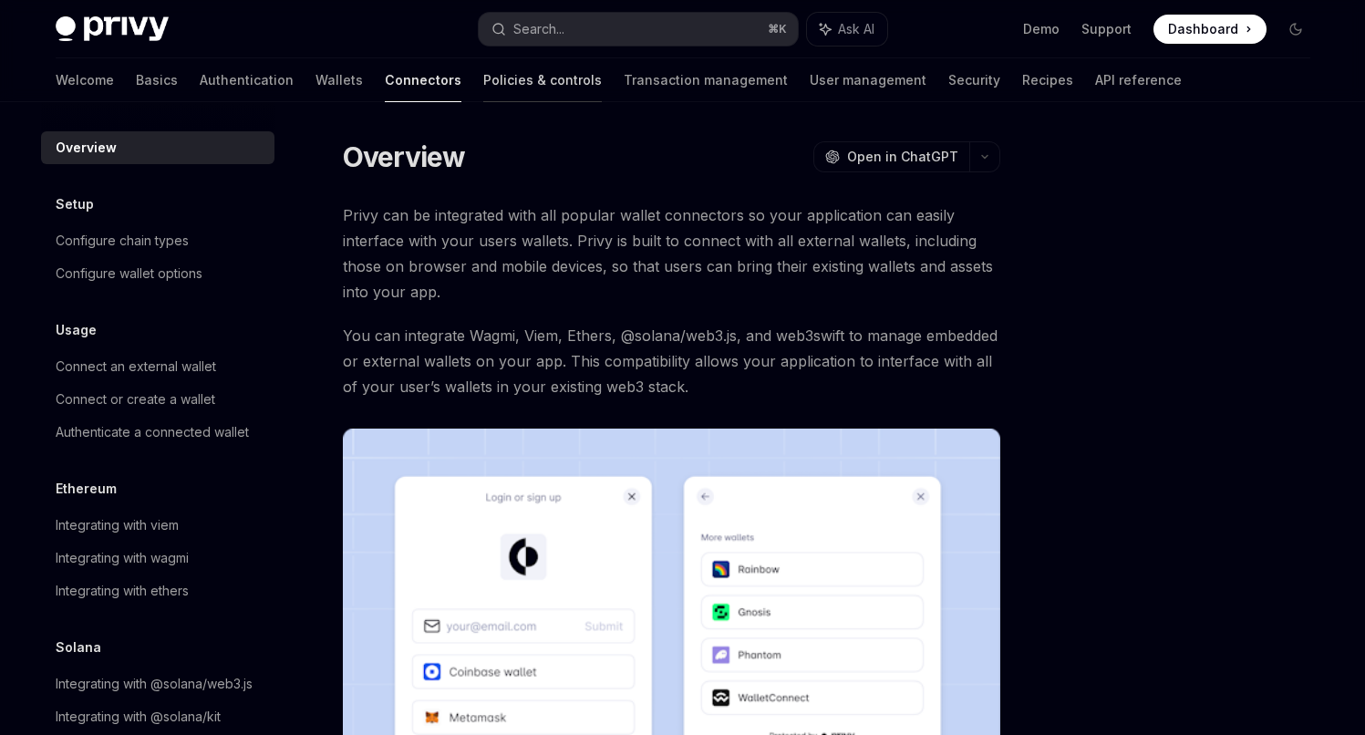
click at [483, 68] on link "Policies & controls" at bounding box center [542, 80] width 119 height 44
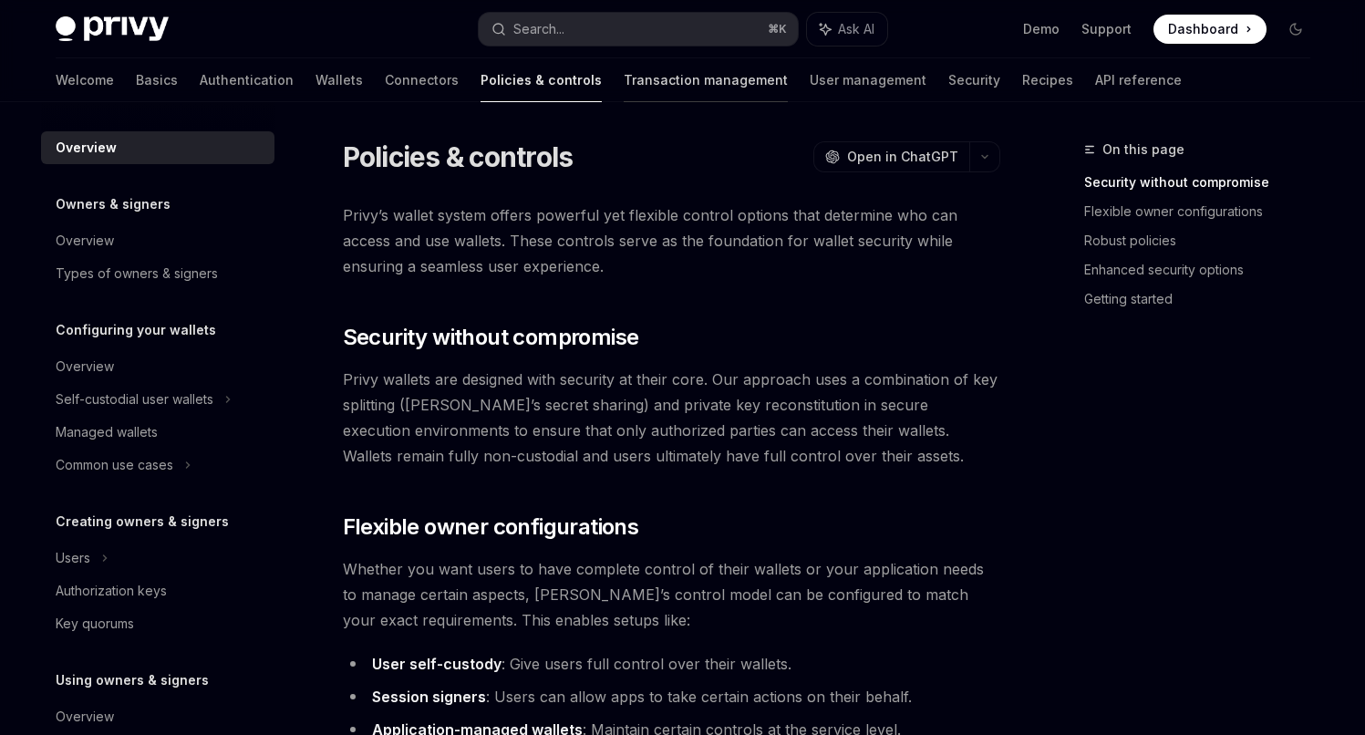
click at [624, 79] on link "Transaction management" at bounding box center [706, 80] width 164 height 44
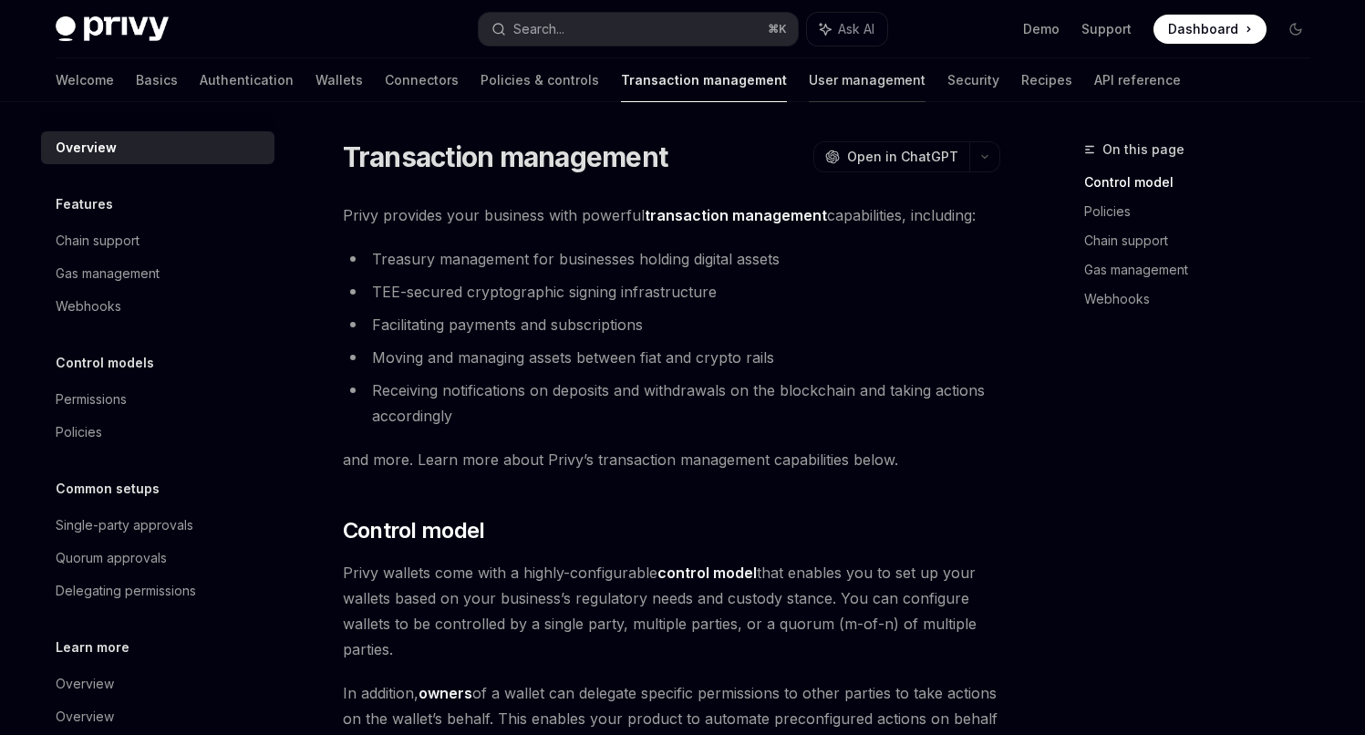
click at [809, 90] on link "User management" at bounding box center [867, 80] width 117 height 44
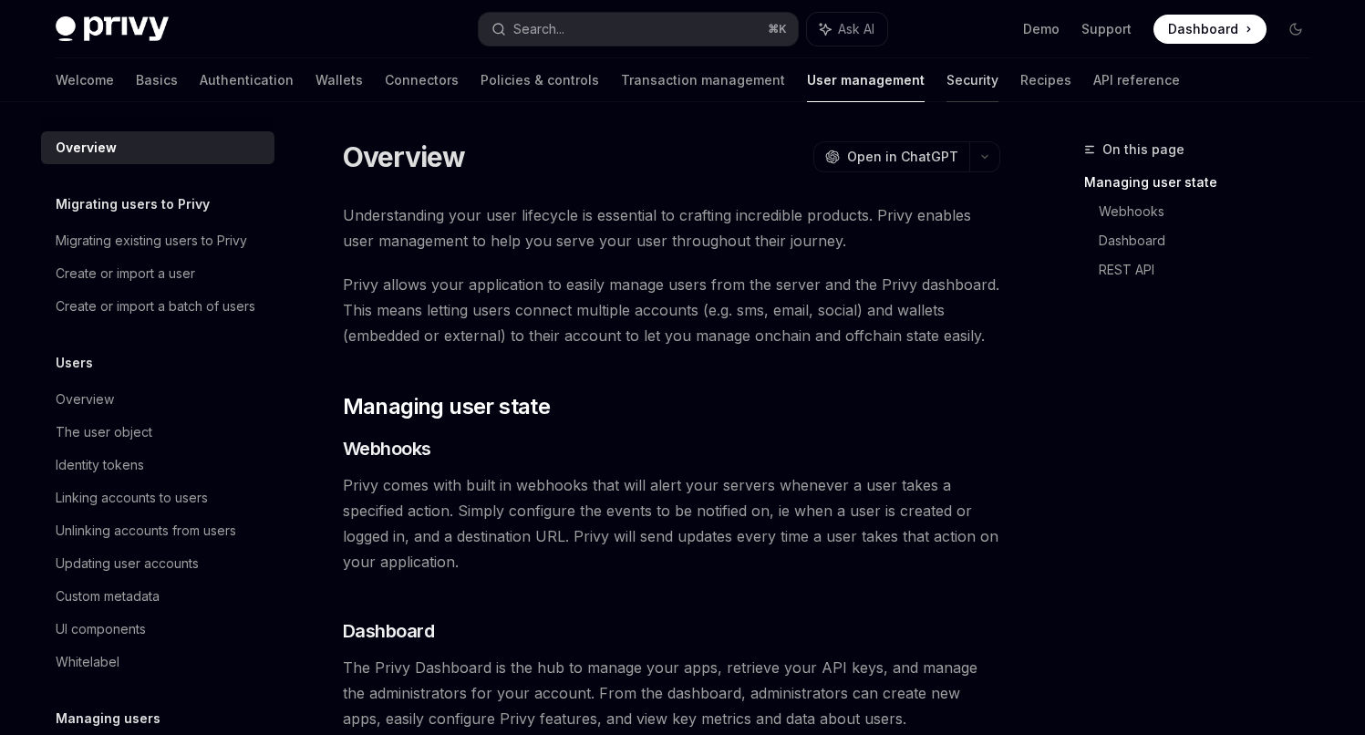
click at [946, 71] on link "Security" at bounding box center [972, 80] width 52 height 44
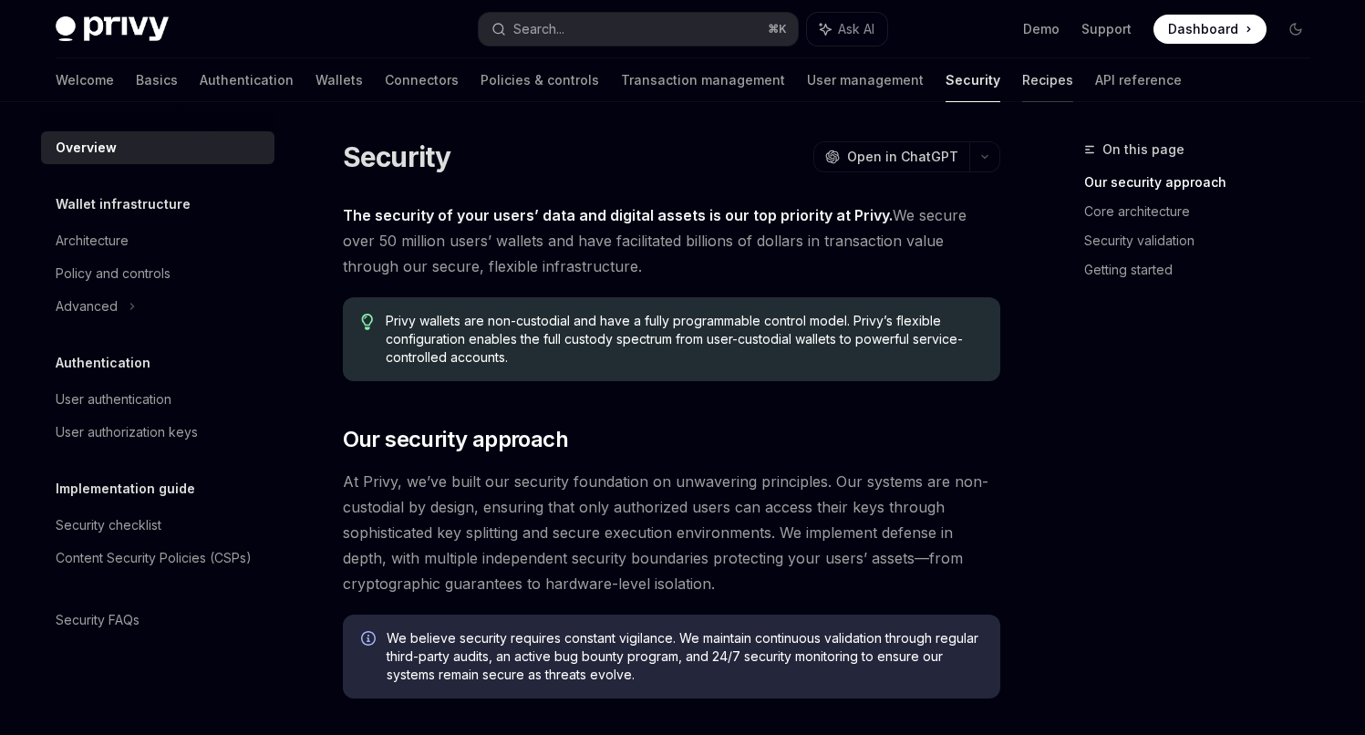
click at [1022, 84] on link "Recipes" at bounding box center [1047, 80] width 51 height 44
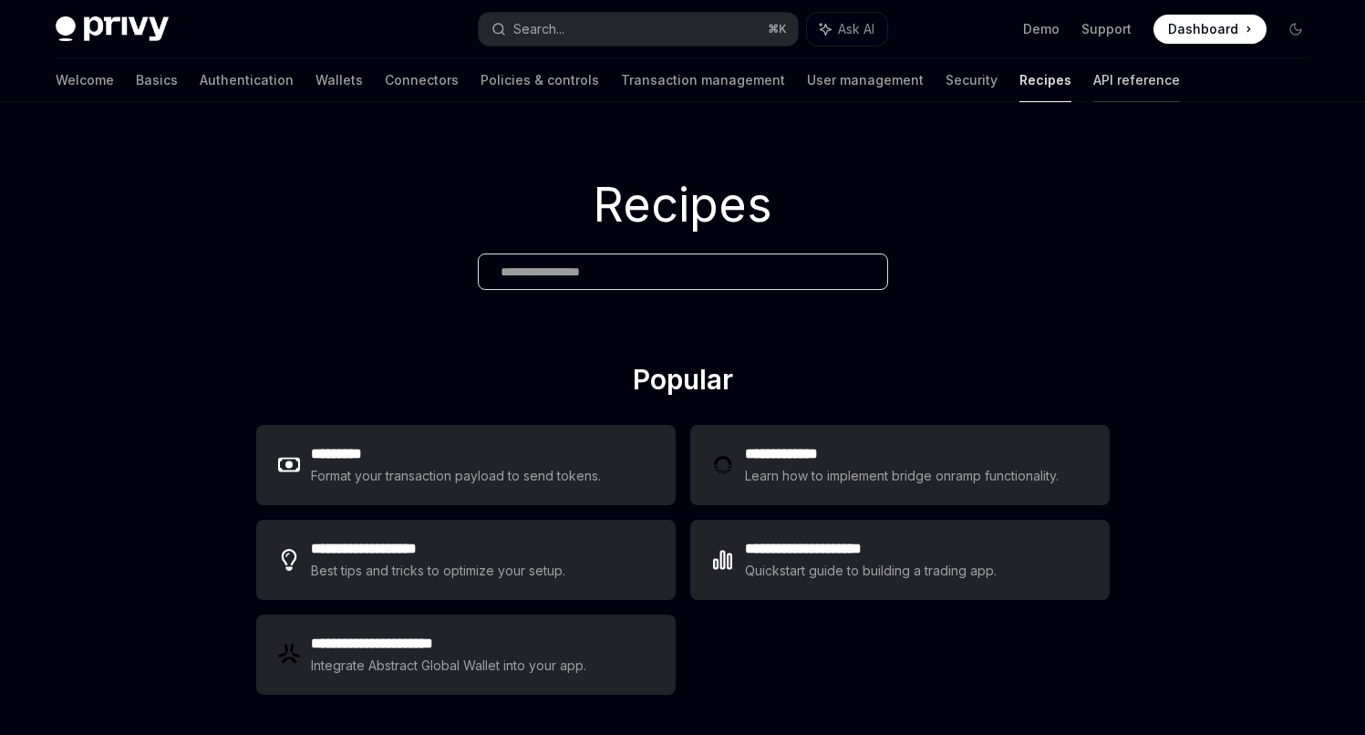
click at [1093, 88] on link "API reference" at bounding box center [1136, 80] width 87 height 44
type textarea "*"
